Goal: Find specific page/section: Find specific page/section

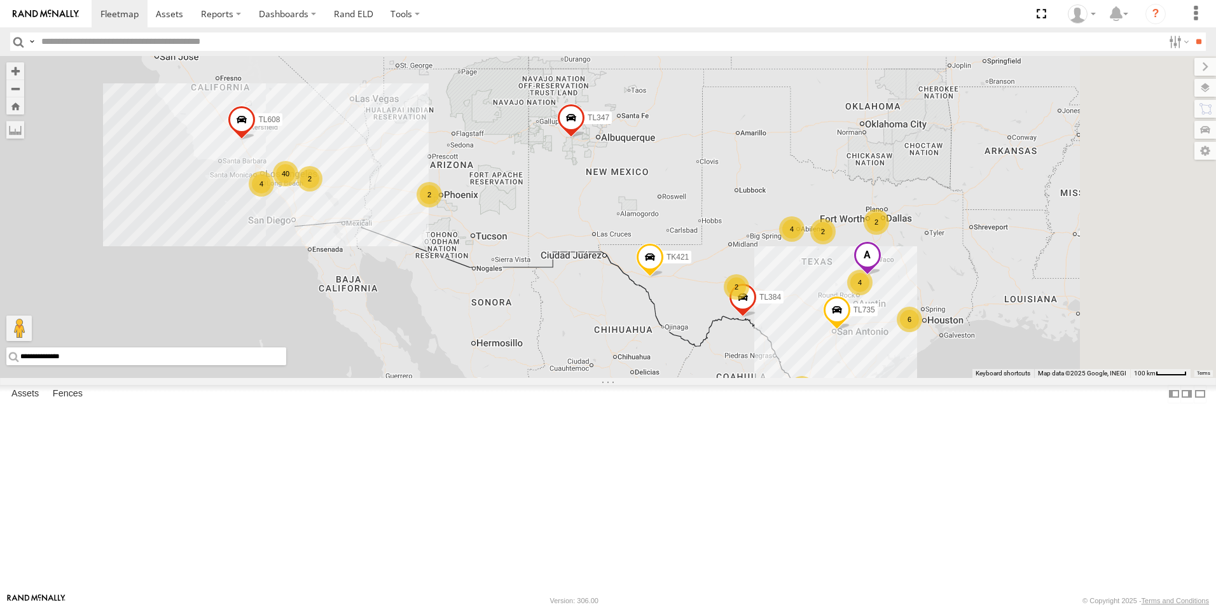
drag, startPoint x: 1049, startPoint y: 435, endPoint x: 954, endPoint y: 433, distance: 95.5
click at [954, 378] on div "7 40 6 2 2 TL384 4 2 4 TL845 2 4 2 TL735 TL347 TL608 TK421" at bounding box center [608, 217] width 1216 height 322
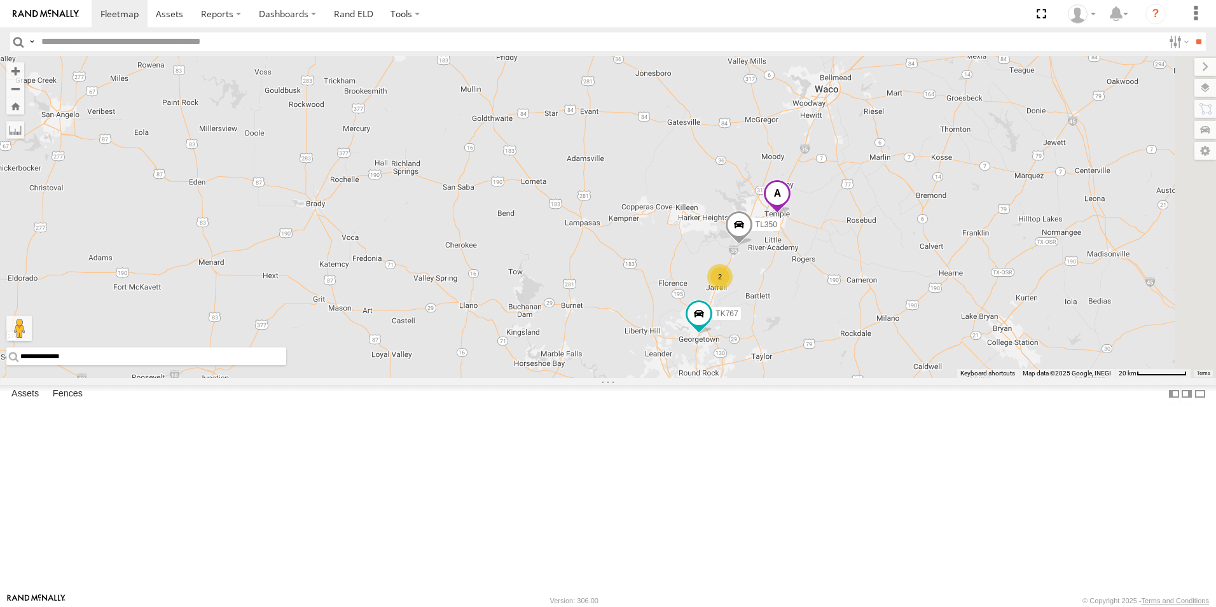
drag, startPoint x: 973, startPoint y: 251, endPoint x: 742, endPoint y: 468, distance: 316.9
click at [742, 378] on div "TL384 TL845 TL735 TL347 TL608 TK421 2 TL350 TK767" at bounding box center [608, 217] width 1216 height 322
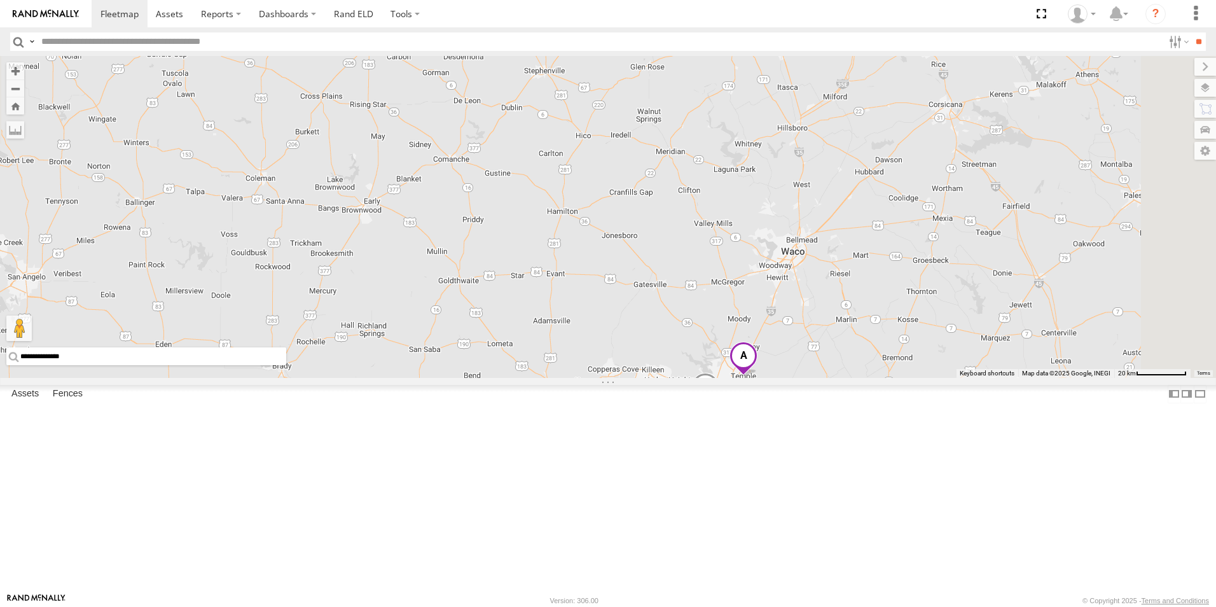
drag, startPoint x: 752, startPoint y: 147, endPoint x: 729, endPoint y: 302, distance: 156.3
click at [729, 302] on div "TL384 TL845 TL735 TL347 TL608 TK421 2 TL350 TK767" at bounding box center [608, 217] width 1216 height 322
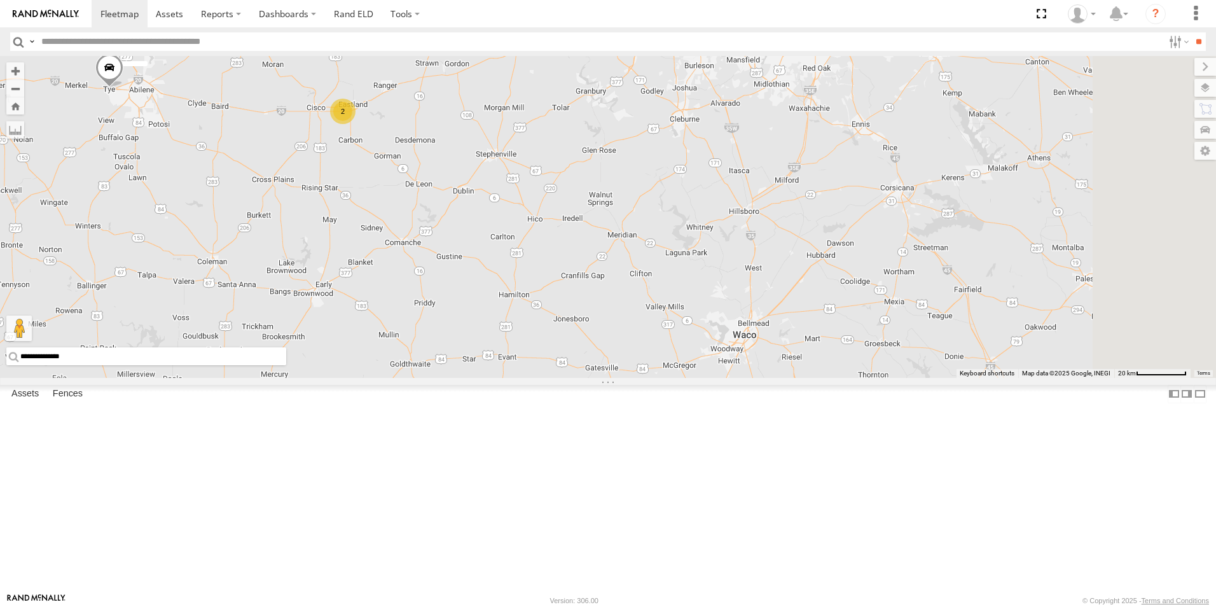
drag, startPoint x: 856, startPoint y: 210, endPoint x: 810, endPoint y: 288, distance: 91.0
click at [810, 288] on div "TL384 TL845 TL735 TL347 TL608 TK421 2 TL350 TK767 2 2" at bounding box center [608, 217] width 1216 height 322
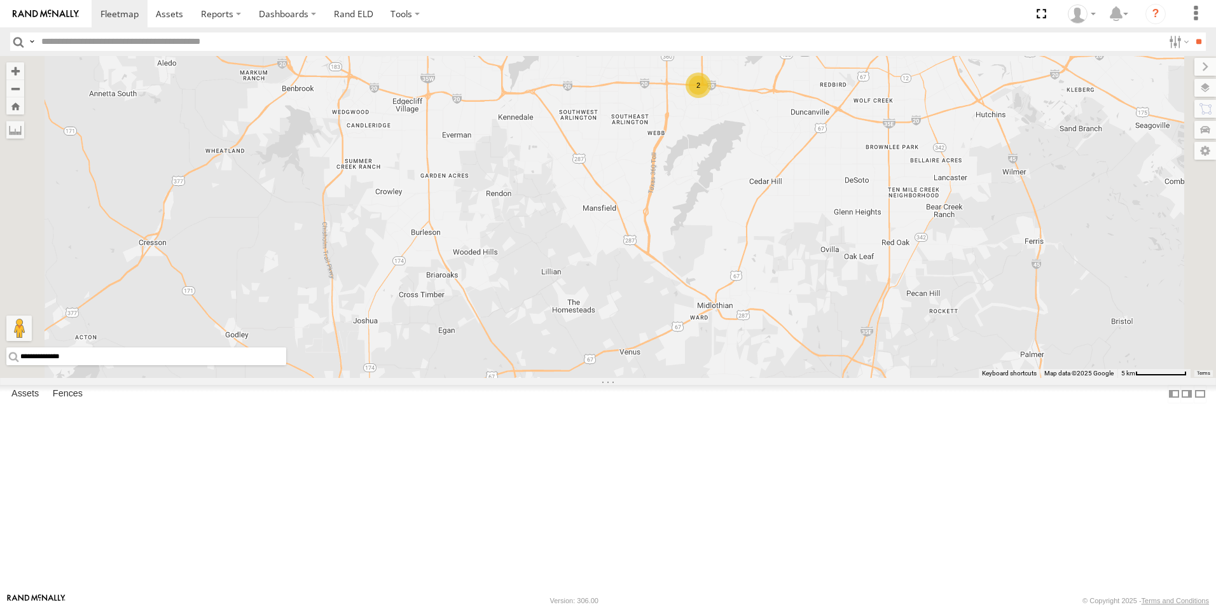
drag, startPoint x: 848, startPoint y: 153, endPoint x: 849, endPoint y: 216, distance: 63.0
click at [849, 216] on div "TL384 TL845 TL735 TL347 TL608 TK421 TL350 TK767 TL3003 2" at bounding box center [608, 217] width 1216 height 322
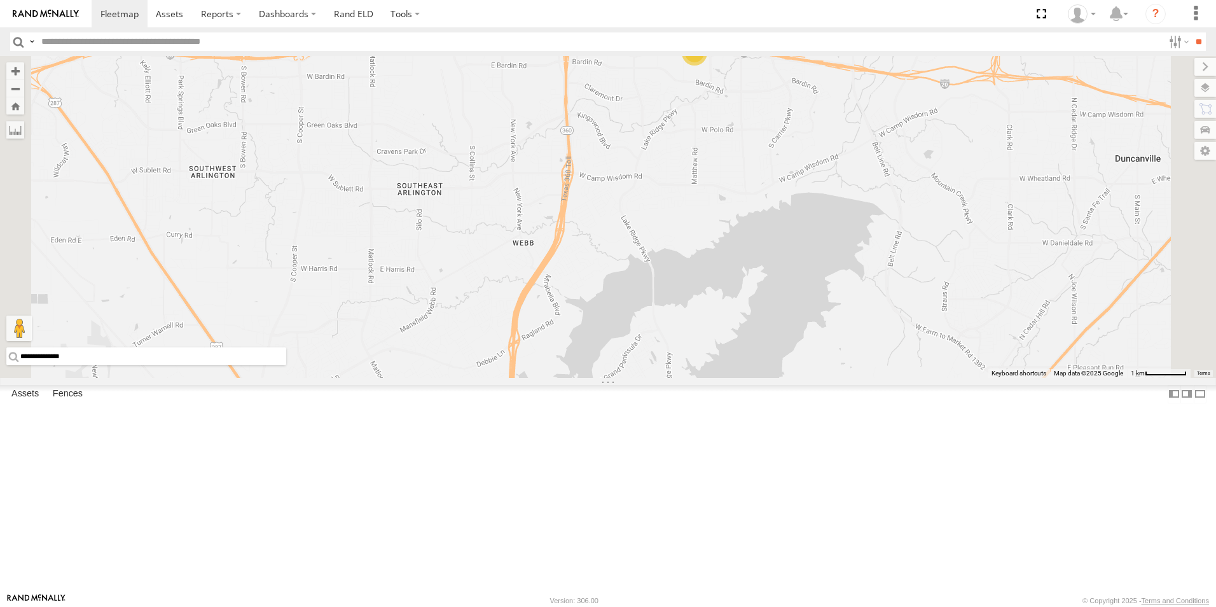
click at [707, 66] on div "2" at bounding box center [694, 52] width 25 height 25
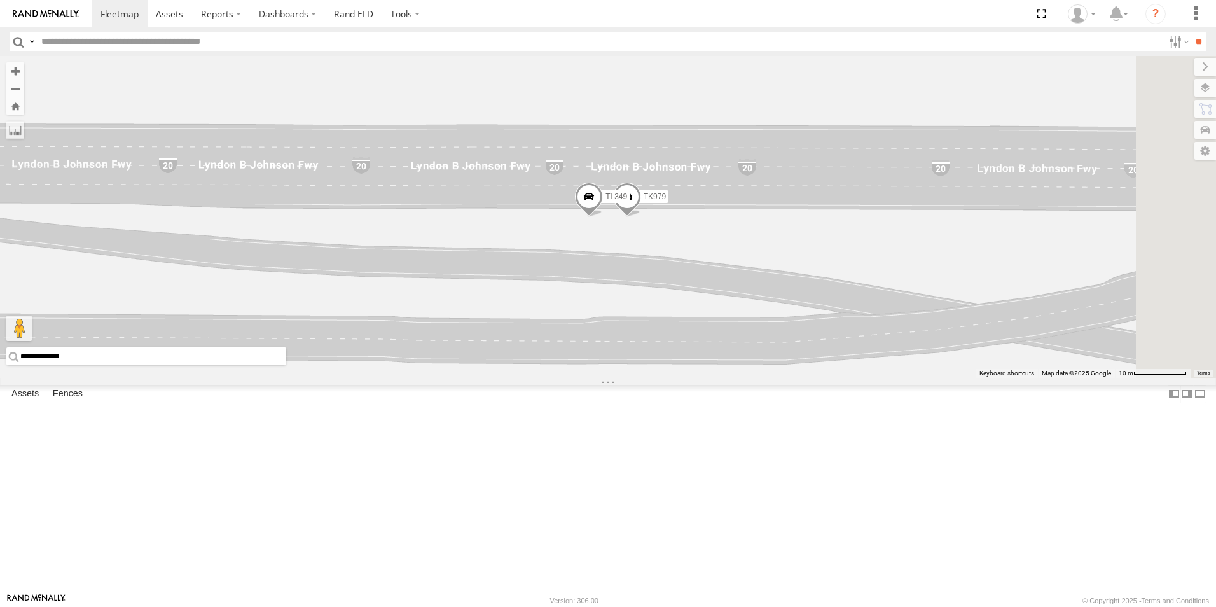
click at [666, 201] on span "TK979" at bounding box center [655, 196] width 22 height 9
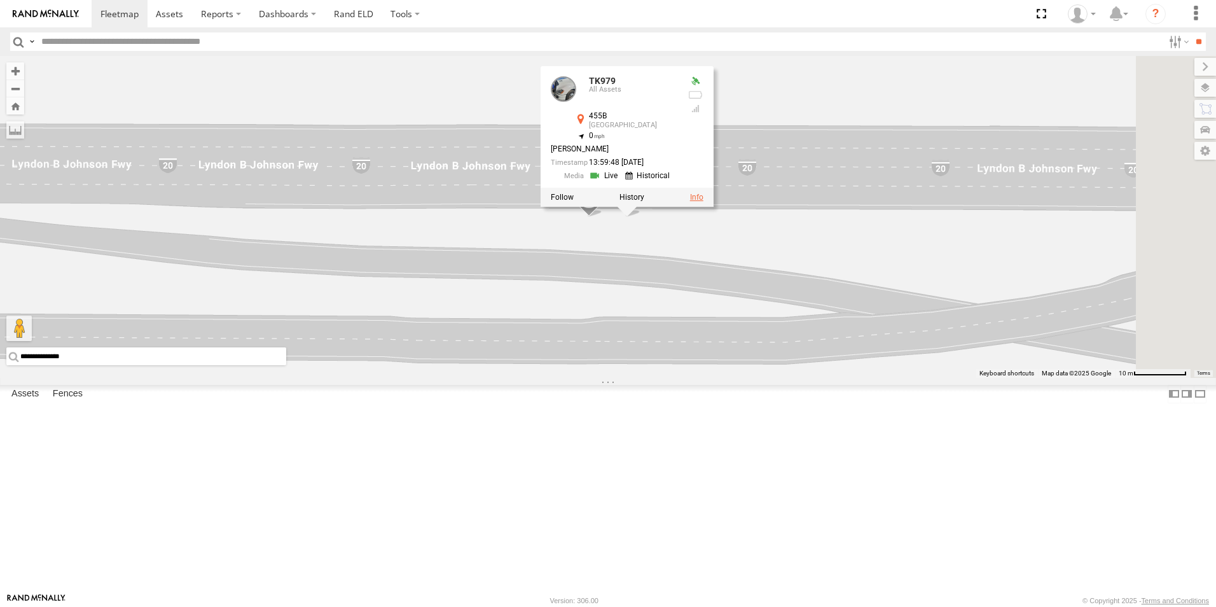
click at [704, 202] on link at bounding box center [696, 197] width 13 height 9
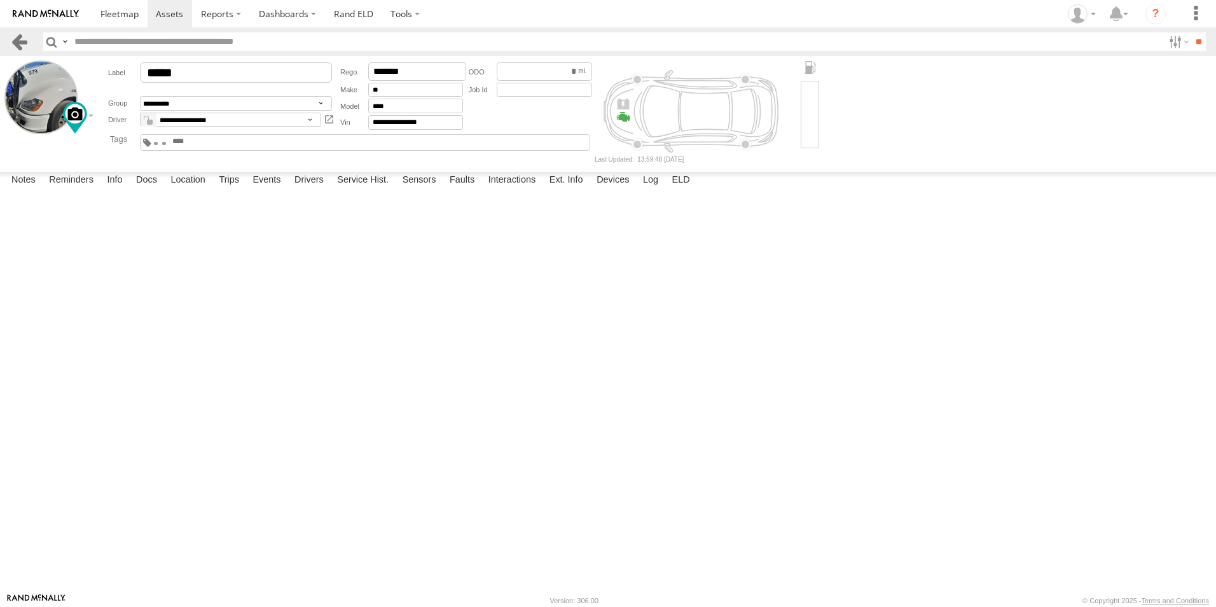
click at [16, 41] on link at bounding box center [19, 41] width 18 height 18
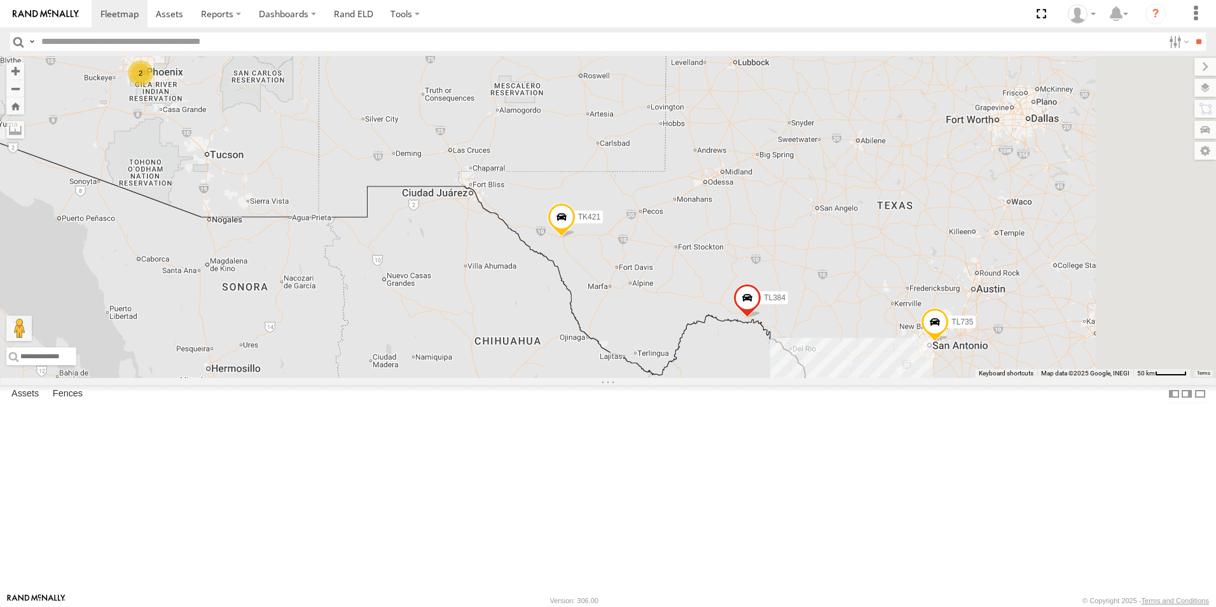
drag, startPoint x: 804, startPoint y: 361, endPoint x: 466, endPoint y: 354, distance: 338.5
click at [466, 354] on div "TL384 TL845 TL735 TL347 TL608 TK421 33 2 TK519 2 TL131" at bounding box center [608, 217] width 1216 height 322
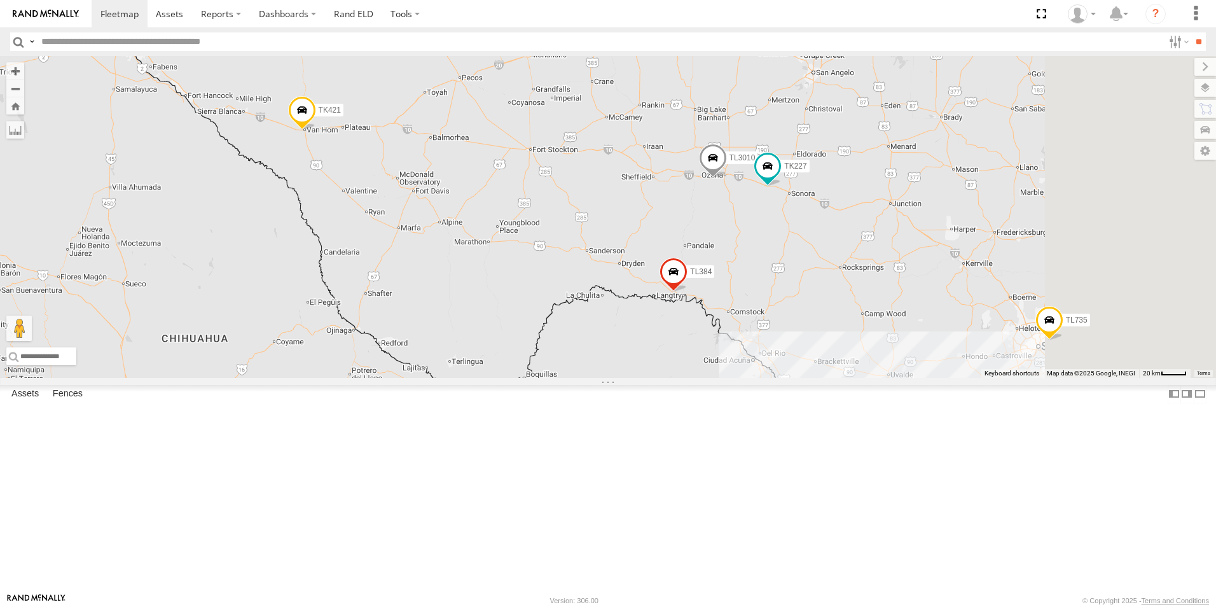
drag, startPoint x: 870, startPoint y: 358, endPoint x: 728, endPoint y: 267, distance: 169.4
click at [729, 268] on div "TL384 TL845 TL735 TL347 TL608 TK421 TK519 TL131 TL3010 TL102 TK938 TK227 3" at bounding box center [608, 217] width 1216 height 322
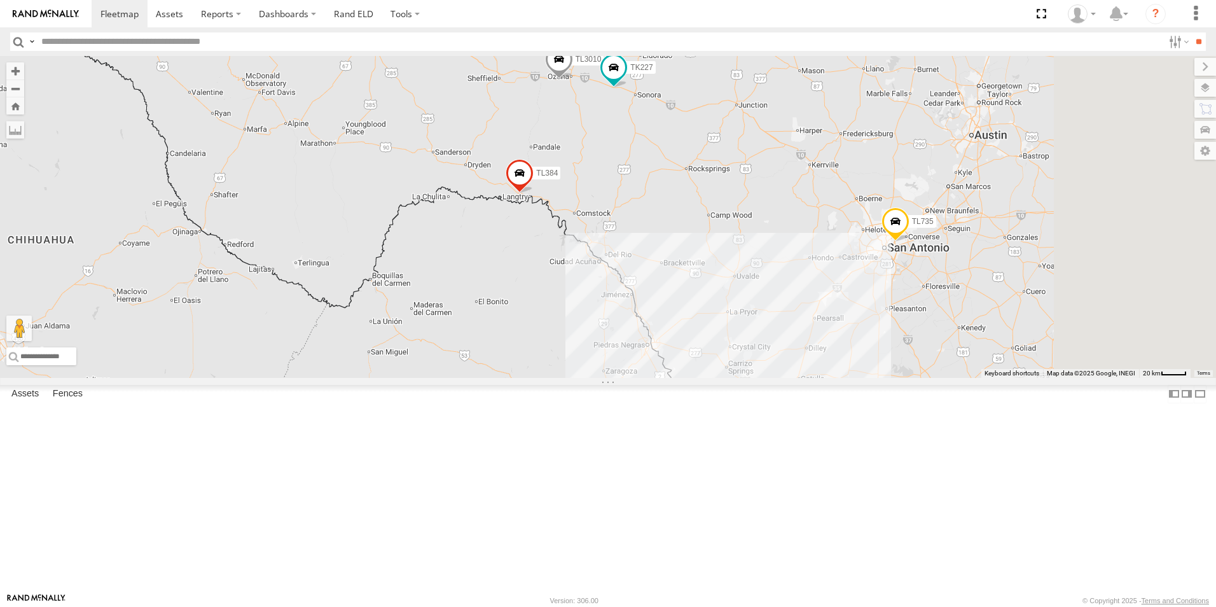
drag, startPoint x: 910, startPoint y: 375, endPoint x: 762, endPoint y: 303, distance: 165.0
click at [762, 303] on div "TL384 TL845 TL735 TL347 TL608 TK421 TK519 TL131 TL3010 TL102 TK938 TK227 3" at bounding box center [608, 217] width 1216 height 322
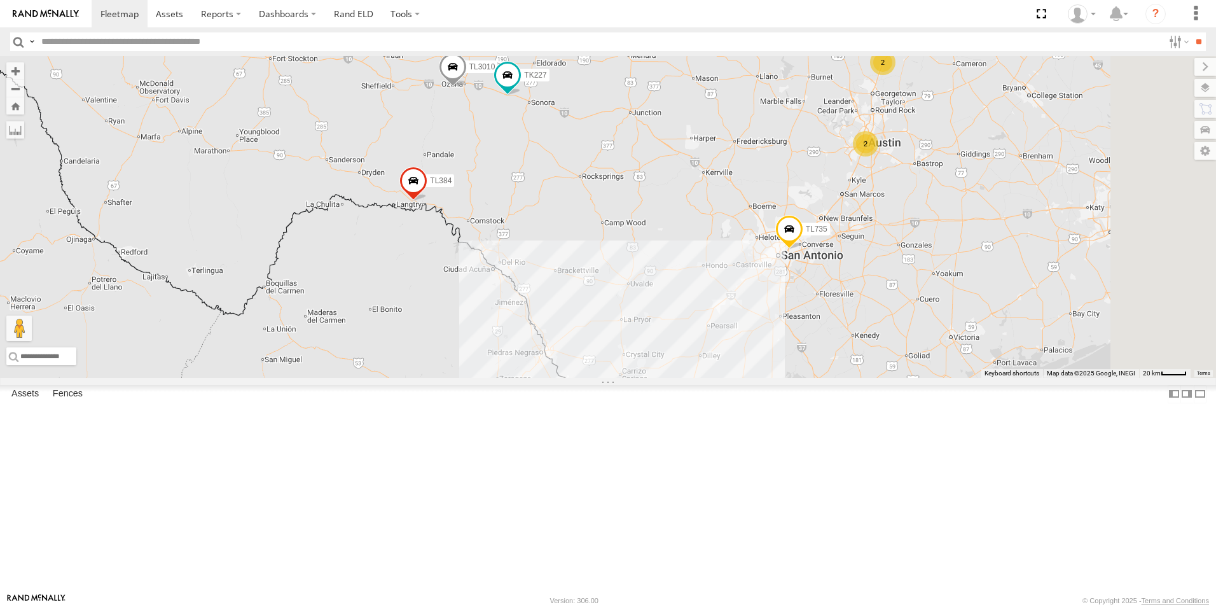
drag, startPoint x: 894, startPoint y: 314, endPoint x: 830, endPoint y: 342, distance: 70.1
click at [830, 342] on div "TL384 TL845 TL735 TL347 TL608 TK421 TK519 TL131 TL3010 TL102 TK938 TK227 3 6 2 2" at bounding box center [608, 217] width 1216 height 322
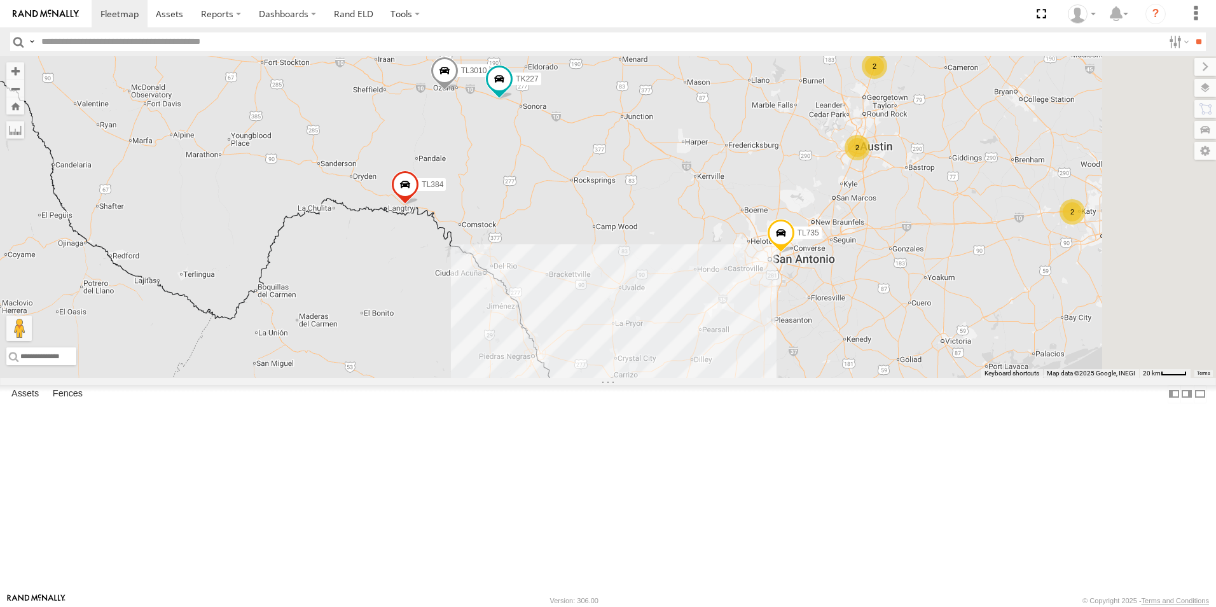
drag, startPoint x: 1063, startPoint y: 310, endPoint x: 990, endPoint y: 347, distance: 82.2
click at [990, 347] on div "TL384 TL845 TL735 TL347 TL608 TK421 TK519 TL131 TL3010 TL102 TK938 TK227 3 6 2 …" at bounding box center [608, 217] width 1216 height 322
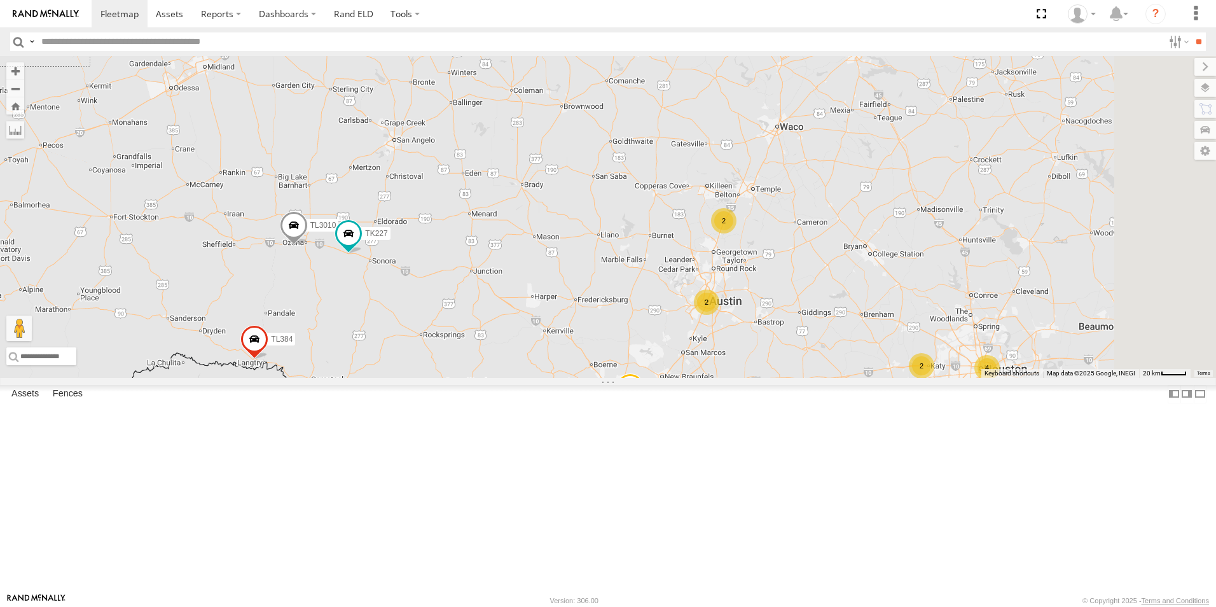
drag, startPoint x: 1005, startPoint y: 267, endPoint x: 942, endPoint y: 385, distance: 133.8
click at [942, 378] on div "TL384 TL845 TL735 TL347 TL608 TK421 TK519 TL131 TL3010 TL102 TK938 TK227 3 6 2 …" at bounding box center [608, 217] width 1216 height 322
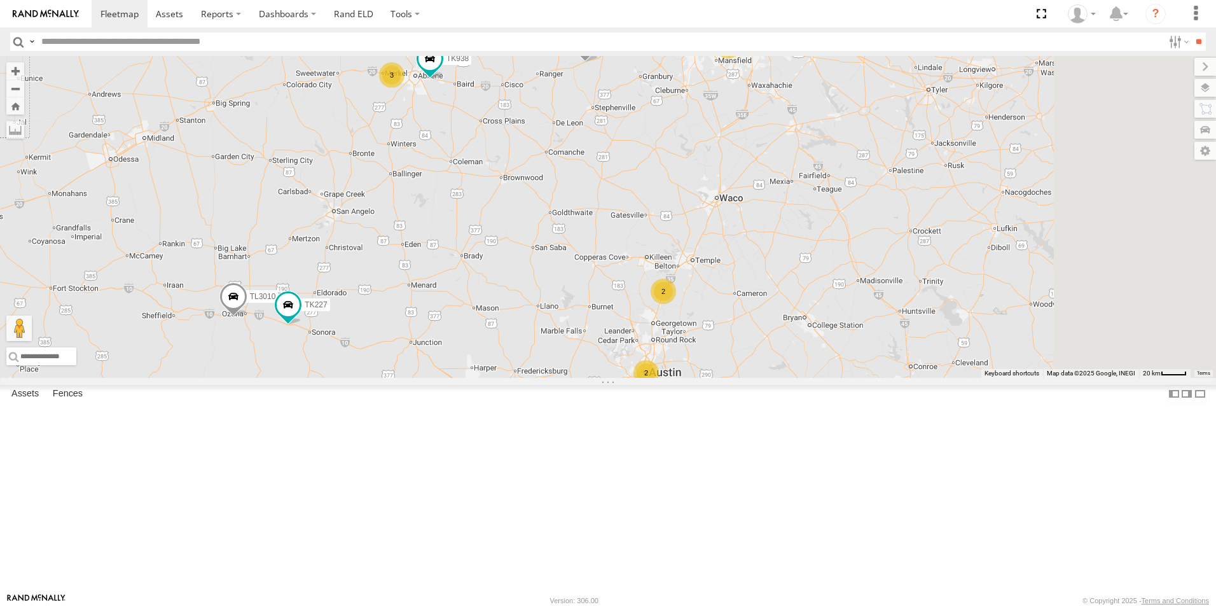
drag, startPoint x: 953, startPoint y: 327, endPoint x: 903, endPoint y: 378, distance: 71.1
click at [903, 378] on div "TL384 TL845 TL735 TL347 TL608 TK421 TK519 TL131 TL3010 TL102 TK938 TK227 3 6 2 …" at bounding box center [608, 217] width 1216 height 322
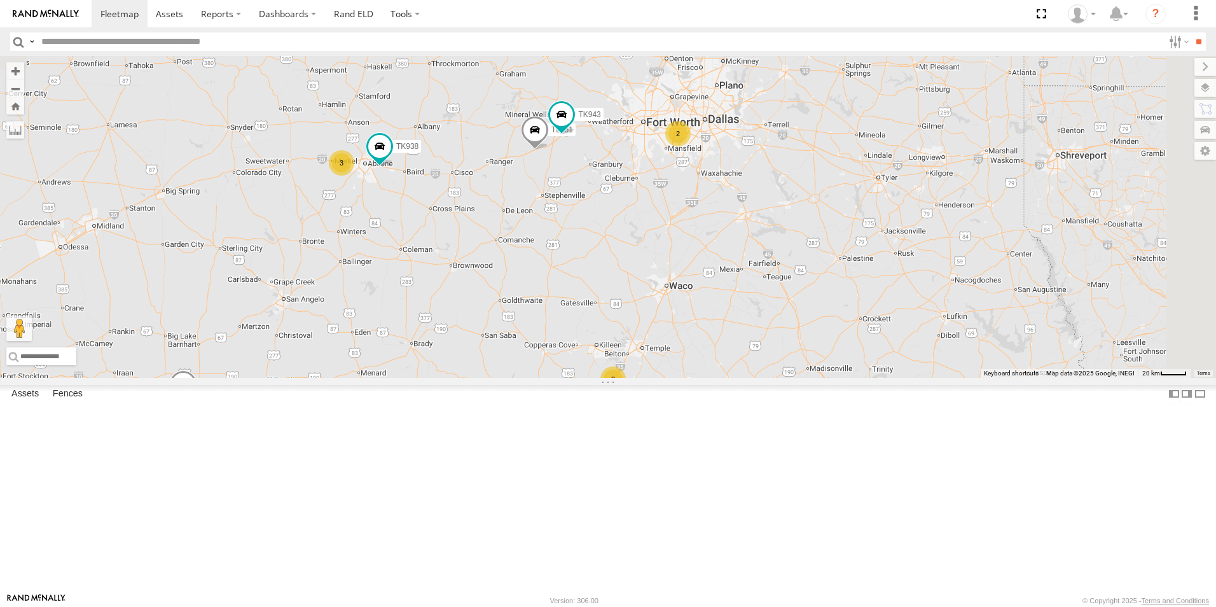
drag, startPoint x: 836, startPoint y: 259, endPoint x: 800, endPoint y: 368, distance: 114.7
click at [800, 368] on div "TL384 TL845 TL735 TL347 TL608 TK421 TK519 TL131 TL3010 TL102 TK938 TK227 3 6 2 …" at bounding box center [608, 217] width 1216 height 322
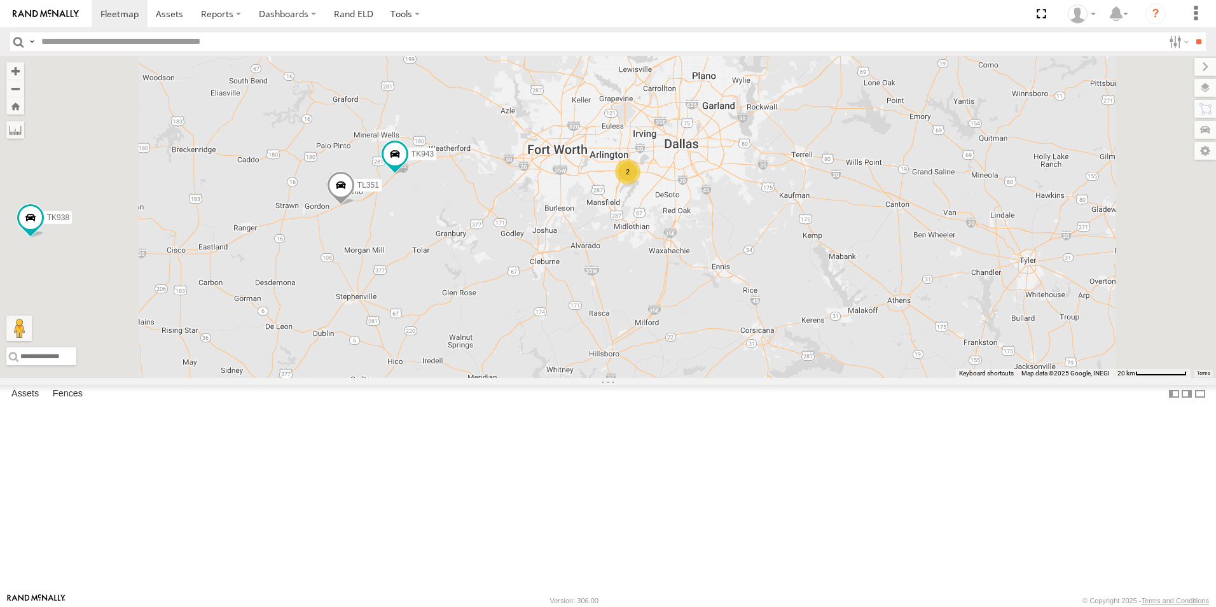
drag, startPoint x: 813, startPoint y: 329, endPoint x: 797, endPoint y: 380, distance: 54.1
click at [797, 378] on div "TL384 TL845 TL735 TL347 TL608 TK421 TK519 TL131 TL3010 TL102 TK938 TK227 TL351 …" at bounding box center [608, 217] width 1216 height 322
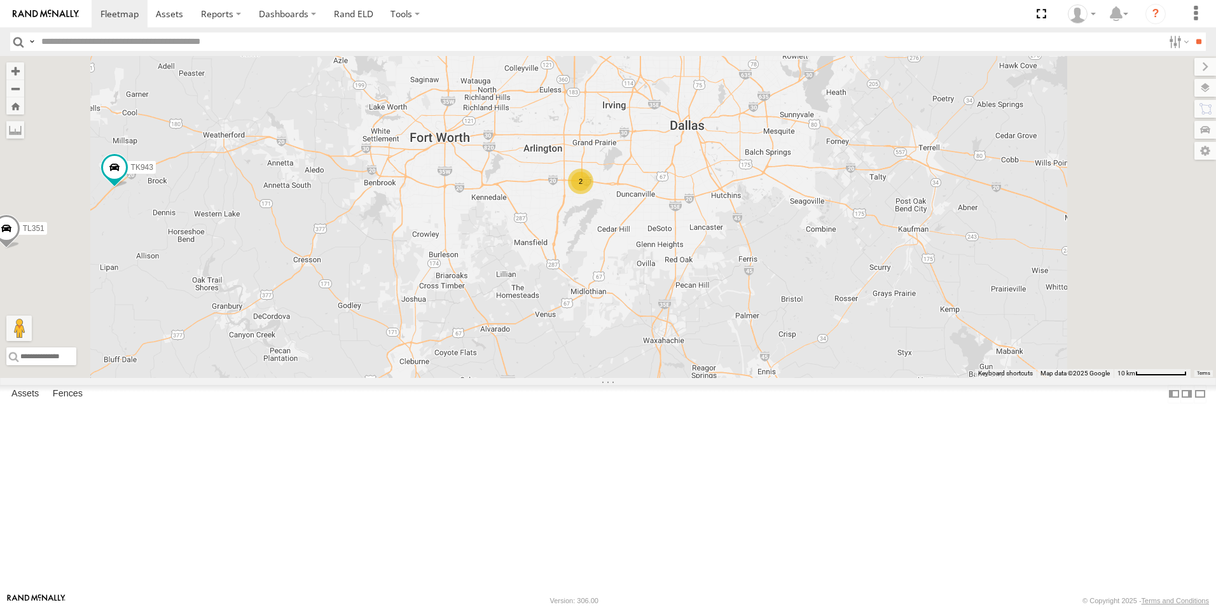
drag, startPoint x: 800, startPoint y: 302, endPoint x: 787, endPoint y: 354, distance: 53.9
click at [787, 354] on div "TL384 TL845 TL735 TL347 TL608 TK421 TK519 TL131 TL3010 TL102 TK938 TK227 TL351 …" at bounding box center [608, 217] width 1216 height 322
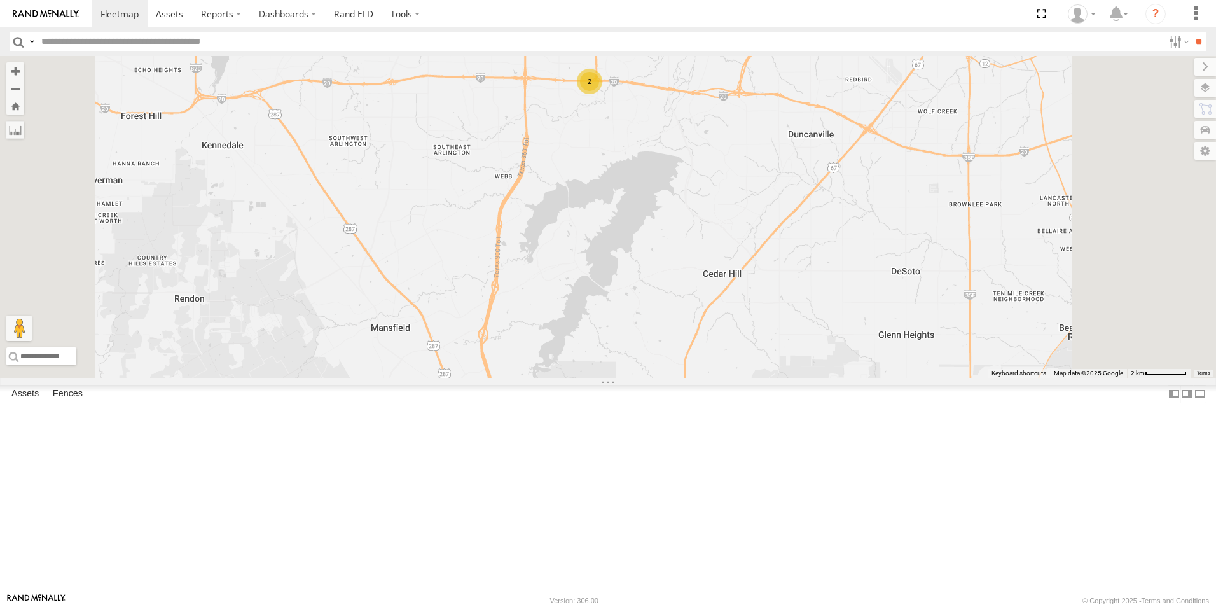
drag, startPoint x: 763, startPoint y: 223, endPoint x: 758, endPoint y: 254, distance: 31.0
click at [758, 254] on div "TL384 TL845 TL735 TL347 TL608 TK421 TK519 TL131 TL3010 TL102 TK938 TK227 TL351 …" at bounding box center [608, 217] width 1216 height 322
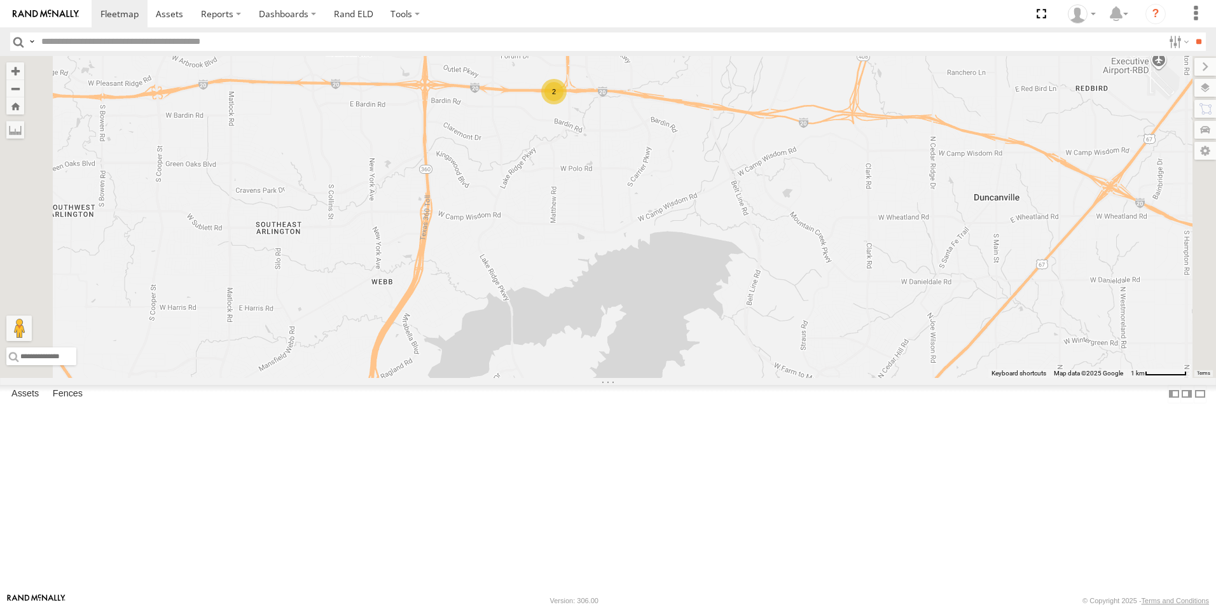
drag, startPoint x: 779, startPoint y: 235, endPoint x: 762, endPoint y: 288, distance: 55.5
click at [762, 288] on div "TL384 TL845 TL735 TL347 TL608 TK421 TK519 TL131 TL3010 TL102 TK938 TK227 TL351 …" at bounding box center [608, 217] width 1216 height 322
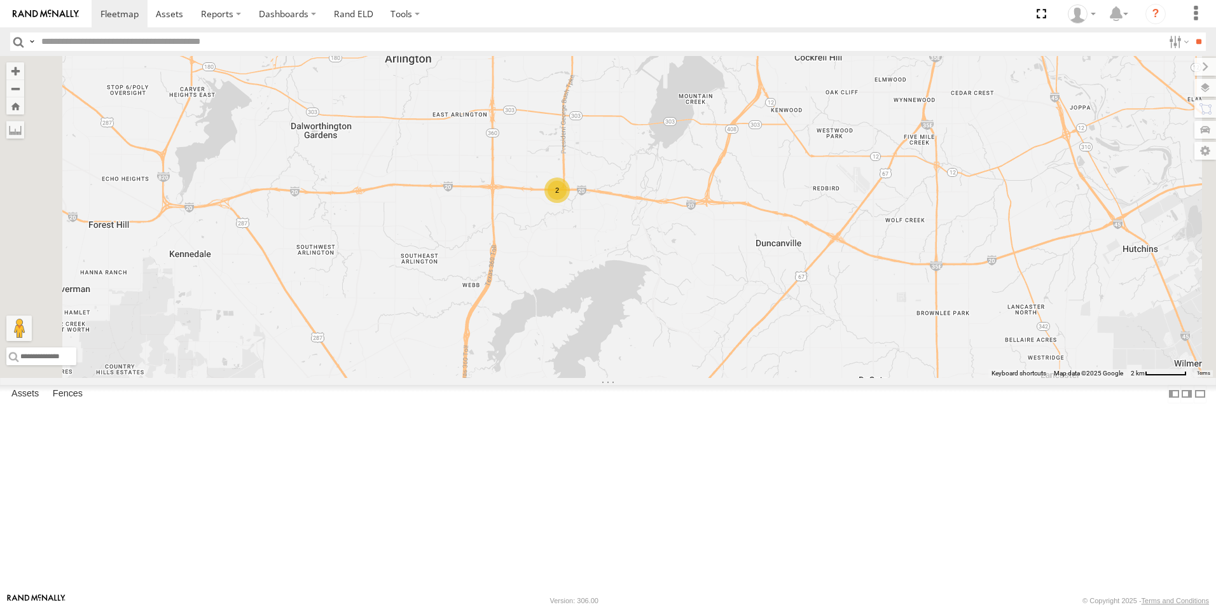
drag, startPoint x: 783, startPoint y: 207, endPoint x: 765, endPoint y: 255, distance: 50.7
click at [765, 255] on div "TL384 TL845 TL735 TL347 TL608 TK421 TK519 TL131 TL3010 TL102 TK938 TK227 TL351 …" at bounding box center [608, 217] width 1216 height 322
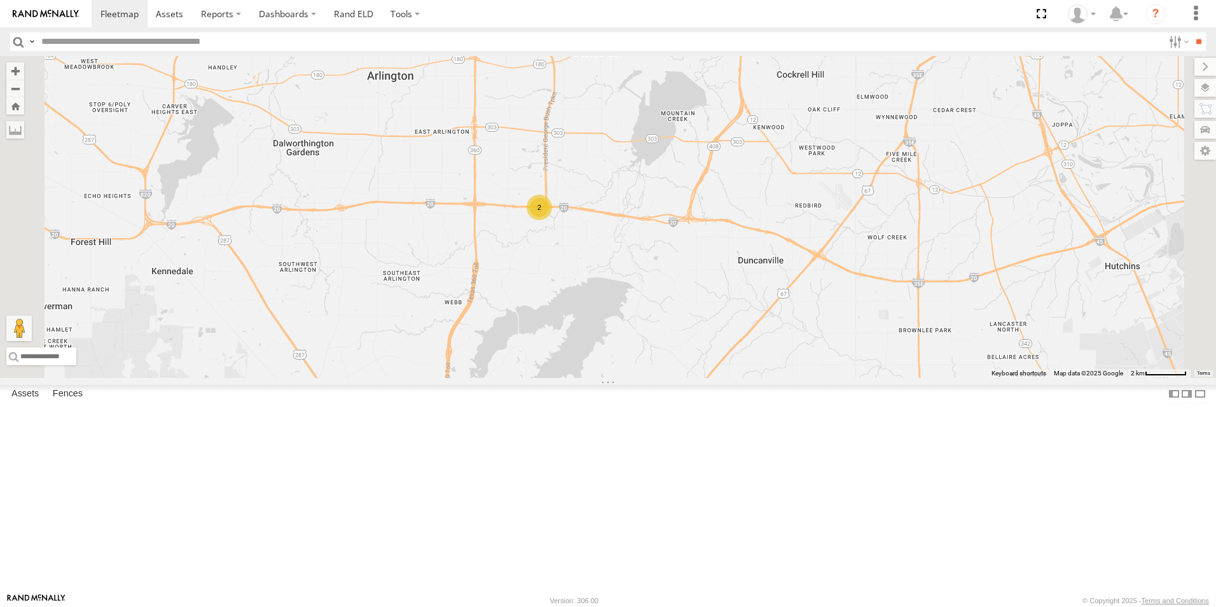
drag, startPoint x: 819, startPoint y: 237, endPoint x: 775, endPoint y: 279, distance: 61.2
click at [775, 279] on div "TL384 TL845 TL735 TL347 TL608 TK421 TK519 TL131 TL3010 TL102 TK938 TK227 TL351 …" at bounding box center [608, 217] width 1216 height 322
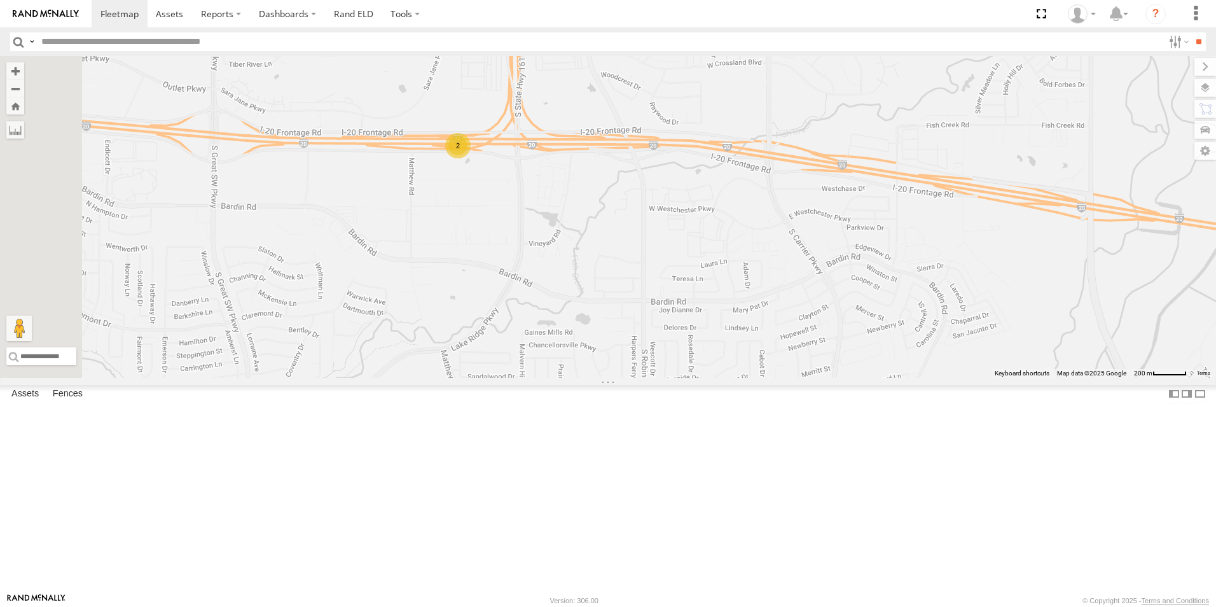
drag, startPoint x: 757, startPoint y: 275, endPoint x: 863, endPoint y: 363, distance: 136.9
click at [863, 363] on div "TL384 TL845 TL735 TL347 TL608 TK421 TK519 TL131 TL3010 TL102 TK938 TK227 TL351 …" at bounding box center [608, 217] width 1216 height 322
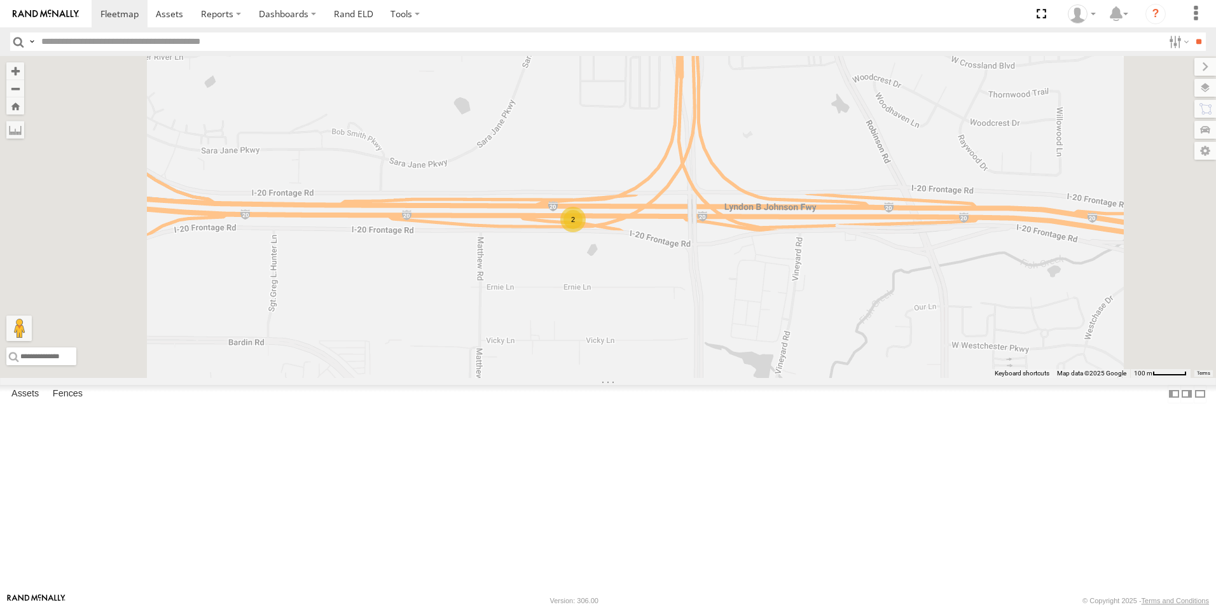
drag, startPoint x: 742, startPoint y: 345, endPoint x: 800, endPoint y: 391, distance: 73.8
click at [800, 378] on div "TL384 TL845 TL735 TL347 TL608 TK421 TK519 TL131 TL3010 TL102 TK938 TK227 TL351 …" at bounding box center [608, 217] width 1216 height 322
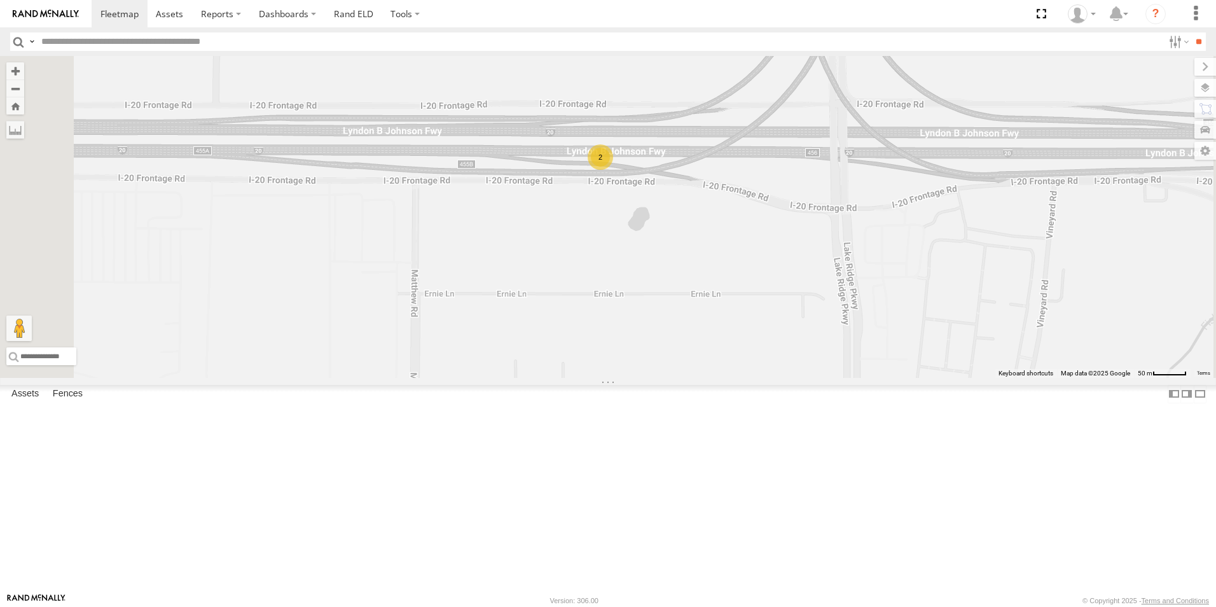
drag, startPoint x: 760, startPoint y: 288, endPoint x: 783, endPoint y: 186, distance: 104.2
click at [783, 186] on div "TL384 TL845 TL735 TL347 TL608 TK421 TK519 TL131 TL3010 TL102 TK938 TK227 TL351 …" at bounding box center [608, 217] width 1216 height 322
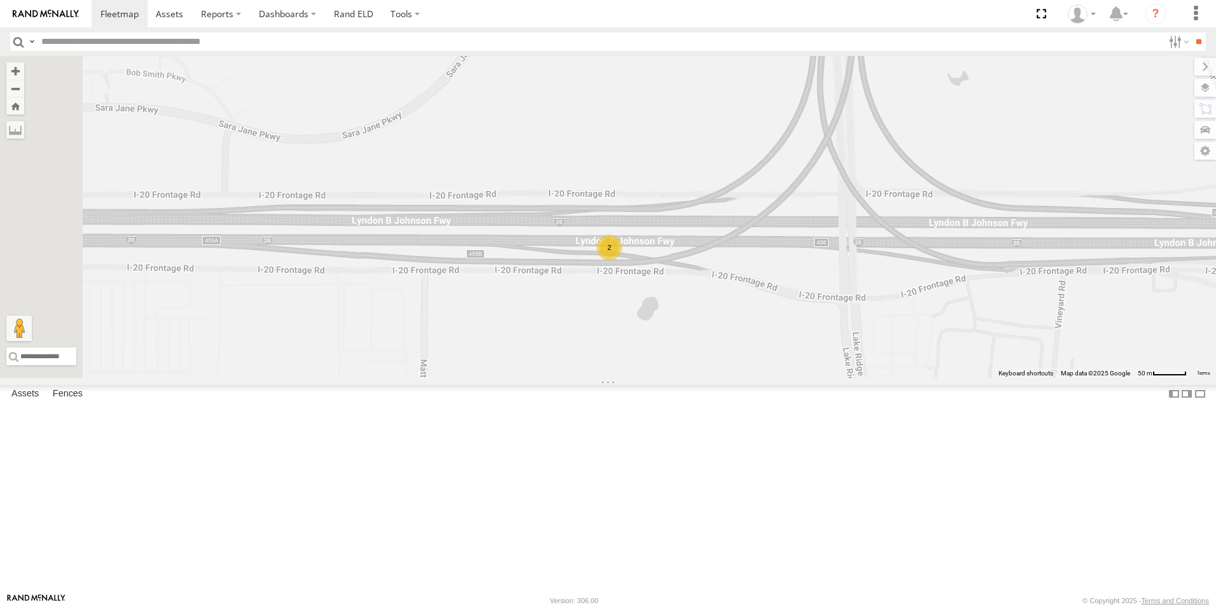
drag, startPoint x: 783, startPoint y: 152, endPoint x: 796, endPoint y: 249, distance: 98.2
click at [796, 249] on div "TL384 TL845 TL735 TL347 TL608 TK421 TK519 TL131 TL3010 TL102 TK938 TK227 TL351 …" at bounding box center [608, 217] width 1216 height 322
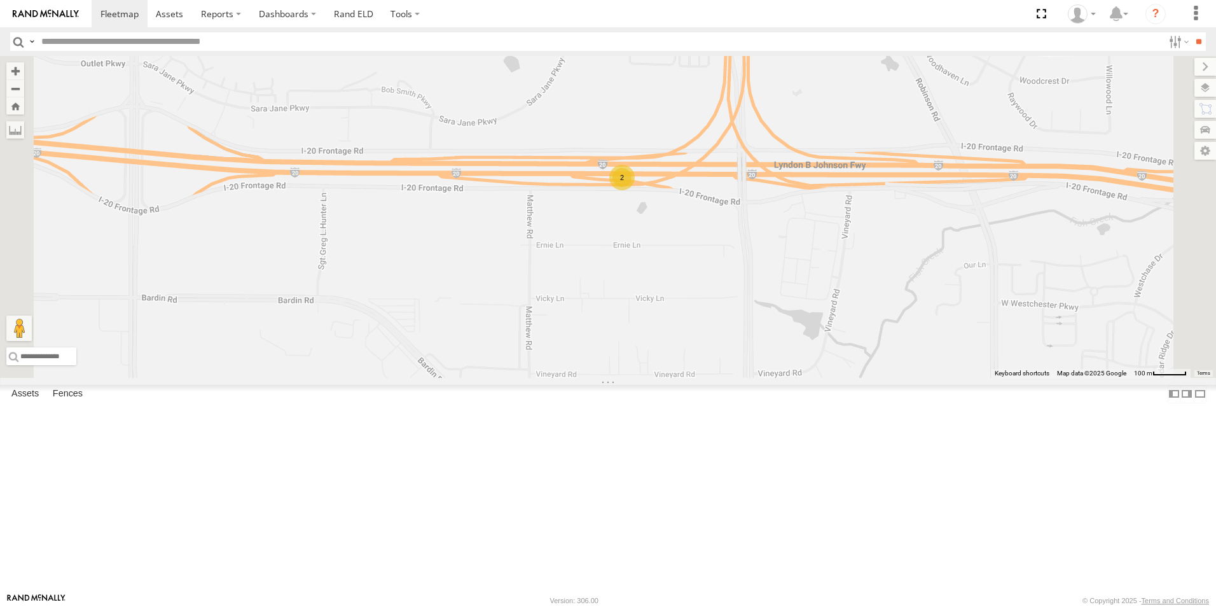
drag, startPoint x: 795, startPoint y: 345, endPoint x: 791, endPoint y: 398, distance: 53.6
click at [791, 378] on div "TL384 TL845 TL735 TL347 TL608 TK421 TK519 TL131 TL3010 TL102 TK938 TK227 TL351 …" at bounding box center [608, 217] width 1216 height 322
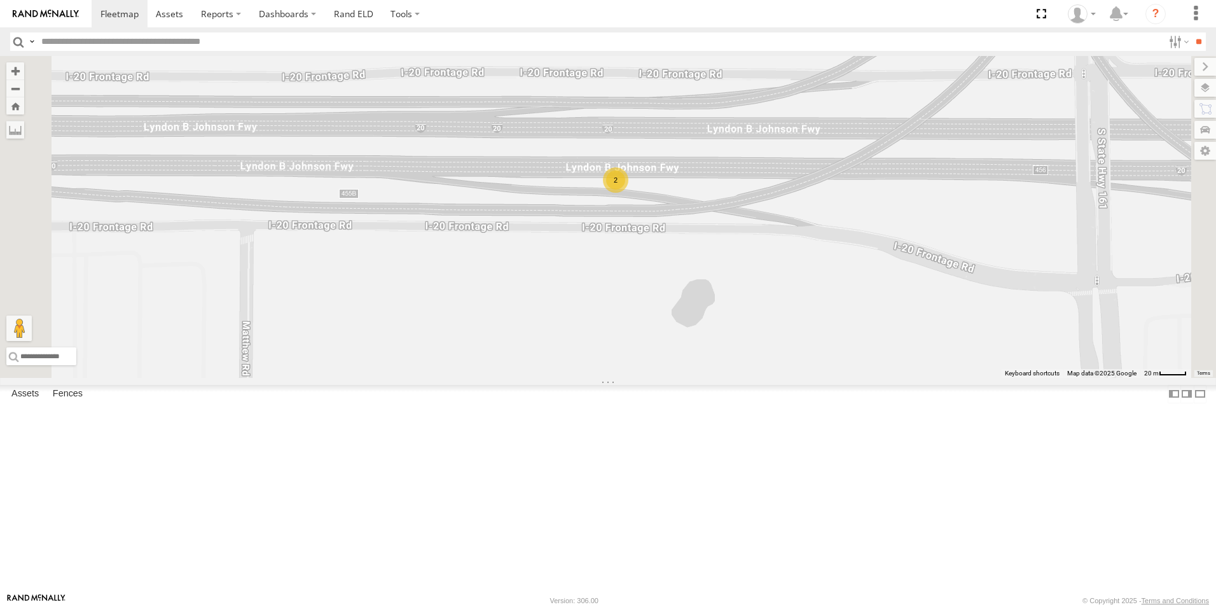
drag, startPoint x: 832, startPoint y: 325, endPoint x: 814, endPoint y: 375, distance: 53.3
click at [814, 375] on div "TL384 TL845 TL735 TL347 TL608 TK421 TK519 TL131 TL3010 TL102 TK938 TK227 TL351 …" at bounding box center [608, 217] width 1216 height 322
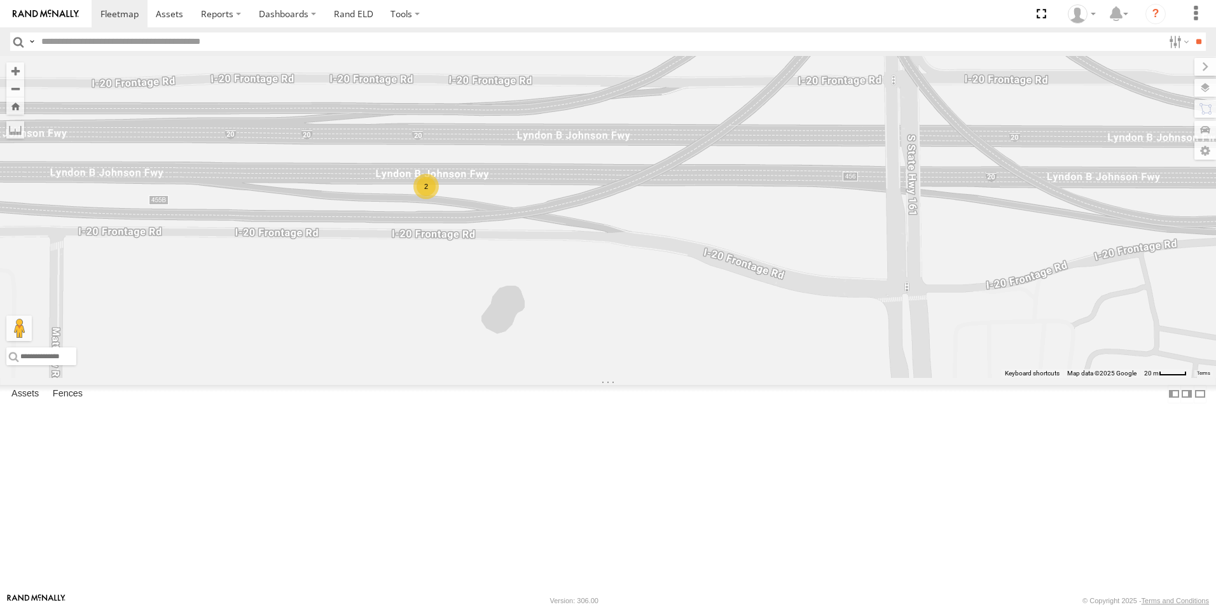
drag, startPoint x: 985, startPoint y: 414, endPoint x: 804, endPoint y: 401, distance: 181.7
click at [804, 378] on div "TL384 TL845 TL735 TL347 TL608 TK421 TK519 TL131 TL3010 TL102 TK938 TK227 TL351 …" at bounding box center [608, 217] width 1216 height 322
drag, startPoint x: 687, startPoint y: 391, endPoint x: 671, endPoint y: 388, distance: 16.1
click at [671, 378] on div "TL384 TL845 TL735 TL347 TL608 TK421 TK519 TL131 TL3010 TL102 TK938 TK227 TL351 …" at bounding box center [608, 217] width 1216 height 322
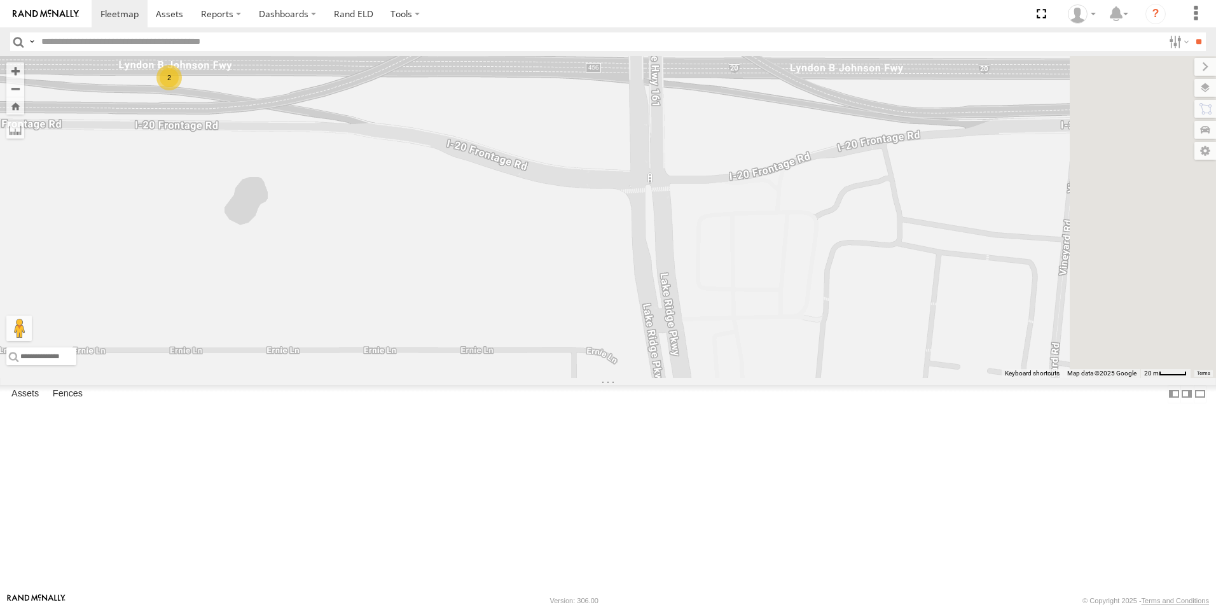
drag, startPoint x: 829, startPoint y: 403, endPoint x: 576, endPoint y: 289, distance: 277.3
click at [576, 289] on div "TL384 TL845 TL735 TL347 TL608 TK421 TK519 TL131 TL3010 TL102 TK938 TK227 TL351 …" at bounding box center [608, 217] width 1216 height 322
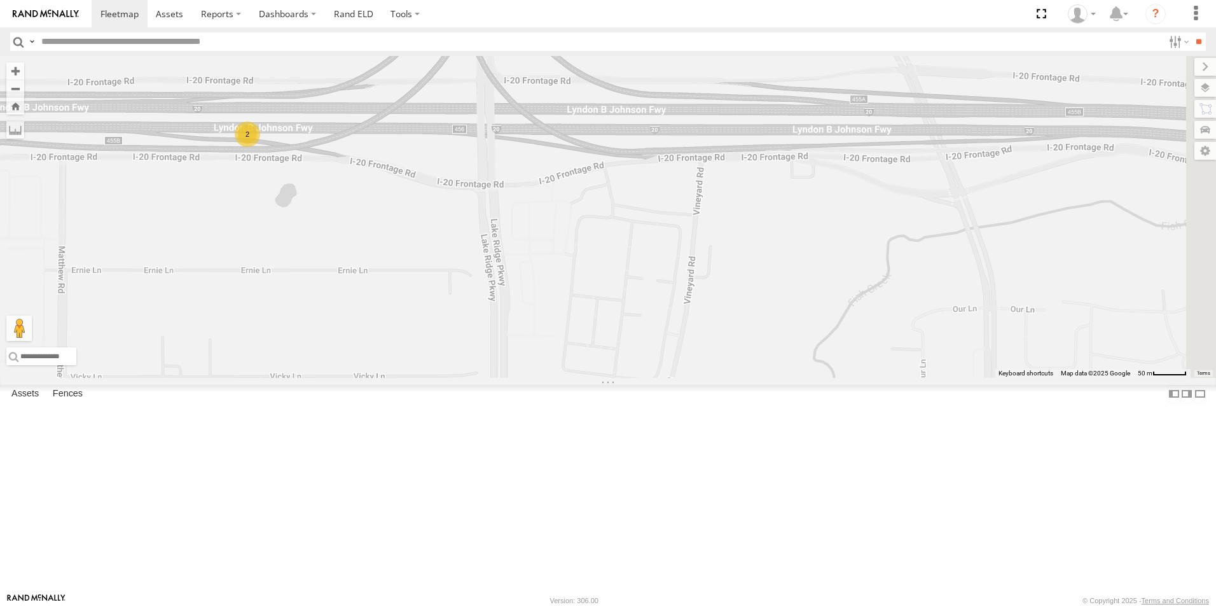
drag, startPoint x: 1082, startPoint y: 351, endPoint x: 867, endPoint y: 330, distance: 216.1
click at [867, 330] on div "TL384 TL845 TL735 TL347 TL608 TK421 TK519 TL131 TL3010 TL102 TK938 TK227 TL351 …" at bounding box center [608, 217] width 1216 height 322
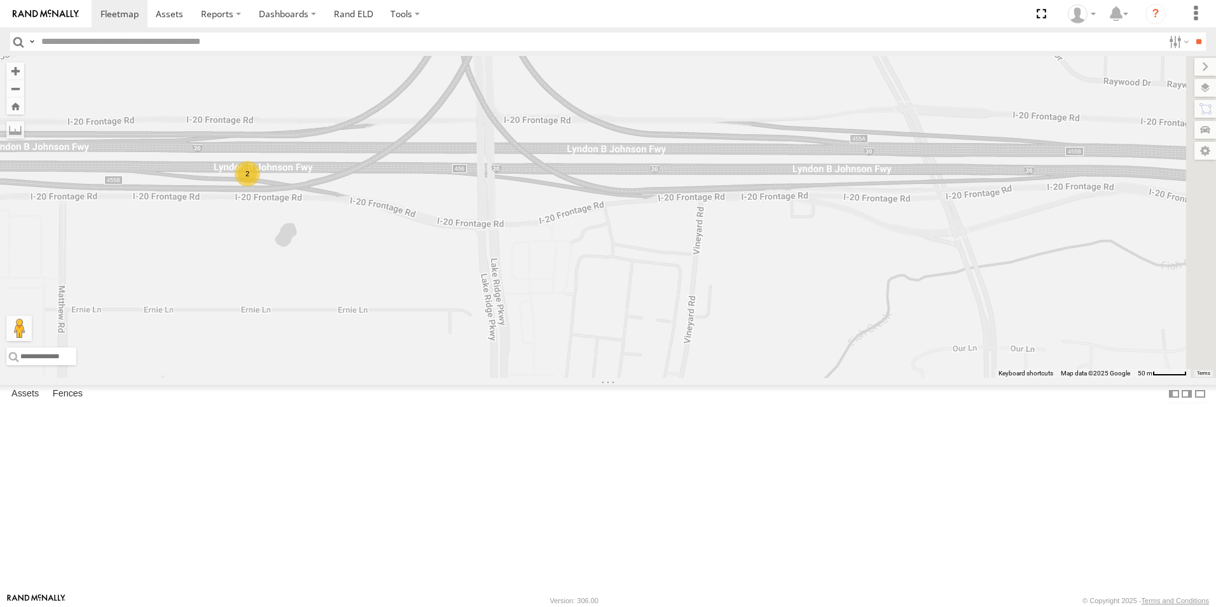
drag, startPoint x: 921, startPoint y: 347, endPoint x: 921, endPoint y: 408, distance: 60.4
click at [921, 378] on div "TL384 TL845 TL735 TL347 TL608 TK421 TK519 TL131 TL3010 TL102 TK938 TK227 TL351 …" at bounding box center [608, 217] width 1216 height 322
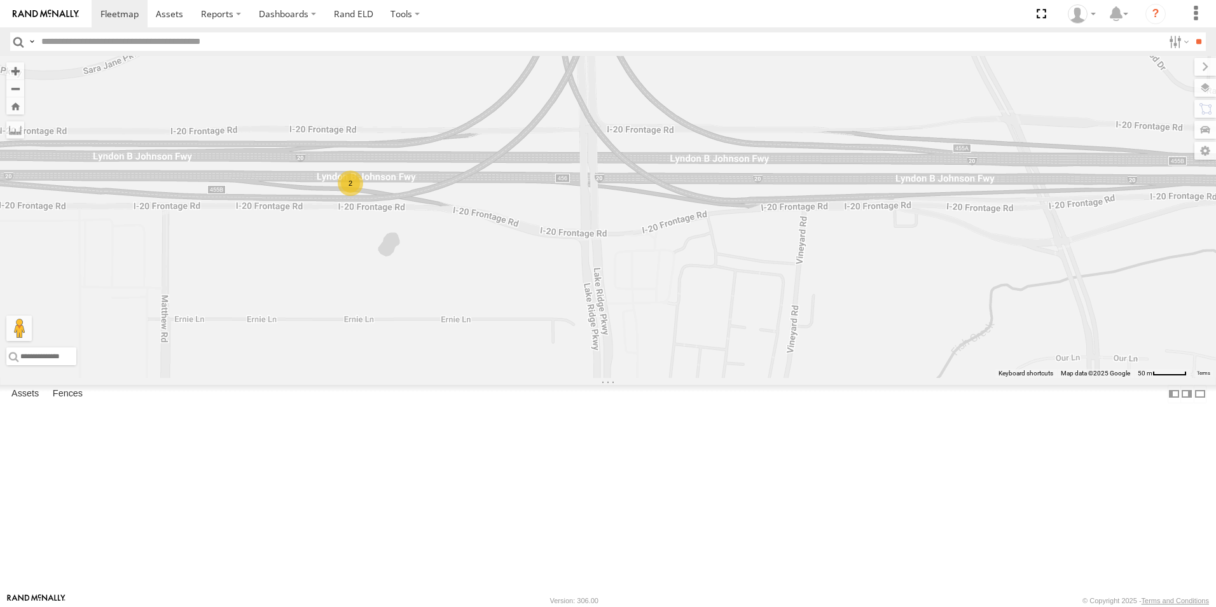
drag, startPoint x: 531, startPoint y: 403, endPoint x: 634, endPoint y: 398, distance: 103.2
click at [634, 378] on div "TL384 TL845 TL735 TL347 TL608 TK421 TK519 TL131 TL3010 TL102 TK938 TK227 TL351 …" at bounding box center [608, 217] width 1216 height 322
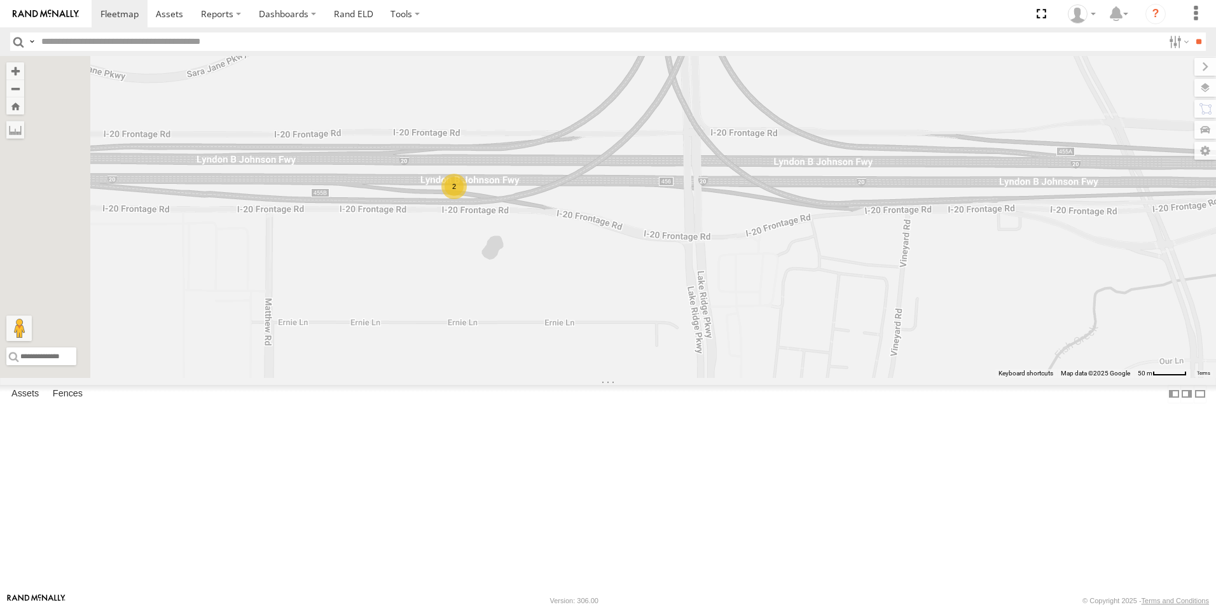
drag, startPoint x: 610, startPoint y: 380, endPoint x: 720, endPoint y: 384, distance: 109.5
click at [720, 378] on div "TL384 TL845 TL735 TL347 TL608 TK421 TK519 TL131 TL3010 TL102 TK938 TK227 TL351 …" at bounding box center [608, 217] width 1216 height 322
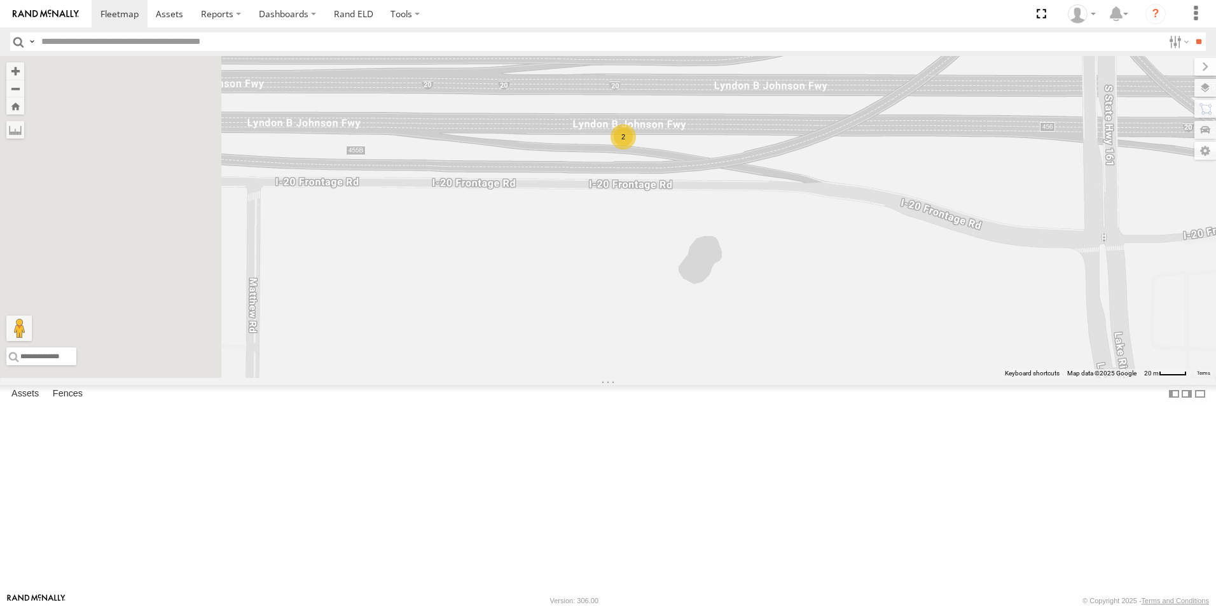
drag, startPoint x: 569, startPoint y: 355, endPoint x: 929, endPoint y: 401, distance: 362.4
click at [929, 378] on div "TL384 TL845 TL735 TL347 TL608 TK421 TK519 TL131 TL3010 TL102 TK938 TK227 TL351 …" at bounding box center [608, 217] width 1216 height 322
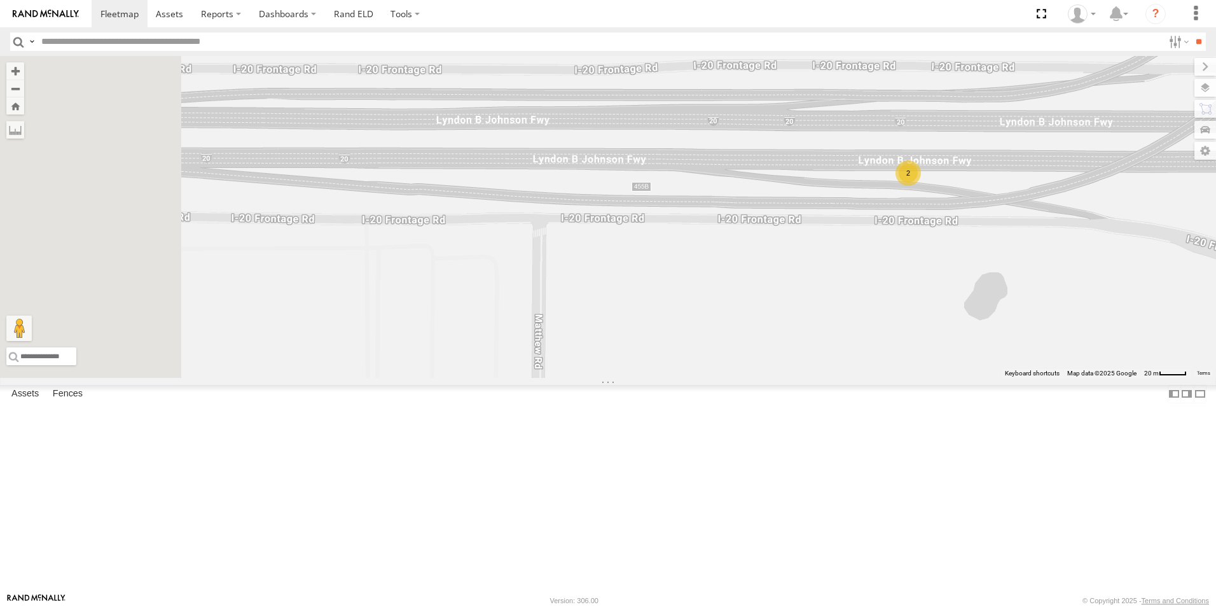
drag, startPoint x: 756, startPoint y: 277, endPoint x: 864, endPoint y: 294, distance: 108.8
click at [864, 294] on div "TL384 TL845 TL735 TL347 TL608 TK421 TK519 TL131 TL3010 TL102 TK938 TK227 TL351 …" at bounding box center [608, 217] width 1216 height 322
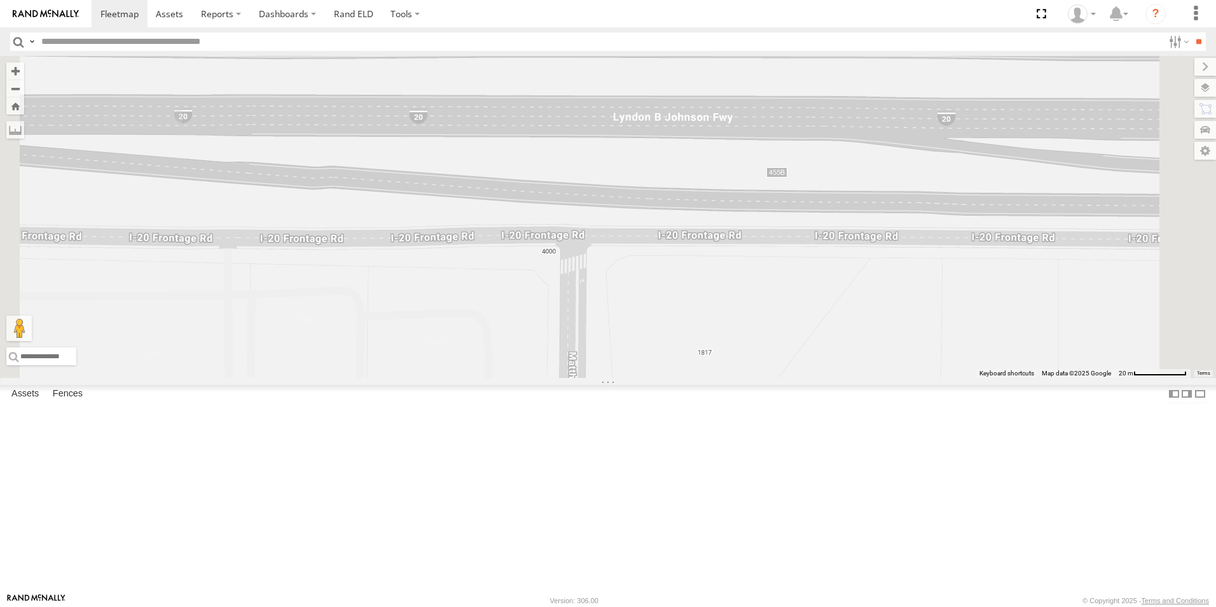
drag, startPoint x: 796, startPoint y: 293, endPoint x: 863, endPoint y: 272, distance: 70.0
click at [863, 272] on div "TL384 TL845 TL735 TL347 TL608 TK421 TK519 TL131 TL3010 TL102 TK938 TK227 TL351 …" at bounding box center [608, 217] width 1216 height 322
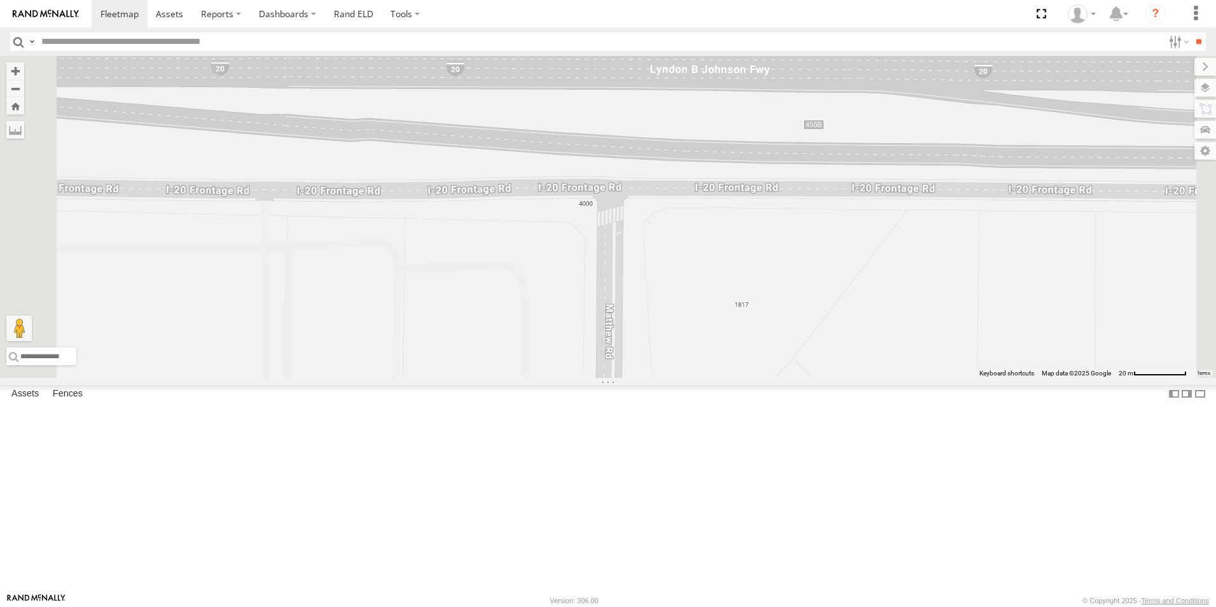
drag, startPoint x: 823, startPoint y: 267, endPoint x: 861, endPoint y: 219, distance: 61.5
click at [861, 219] on div "TL384 TL845 TL735 TL347 TL608 TK421 TK519 TL131 TL3010 TL102 TK938 TK227 TL351 …" at bounding box center [608, 217] width 1216 height 322
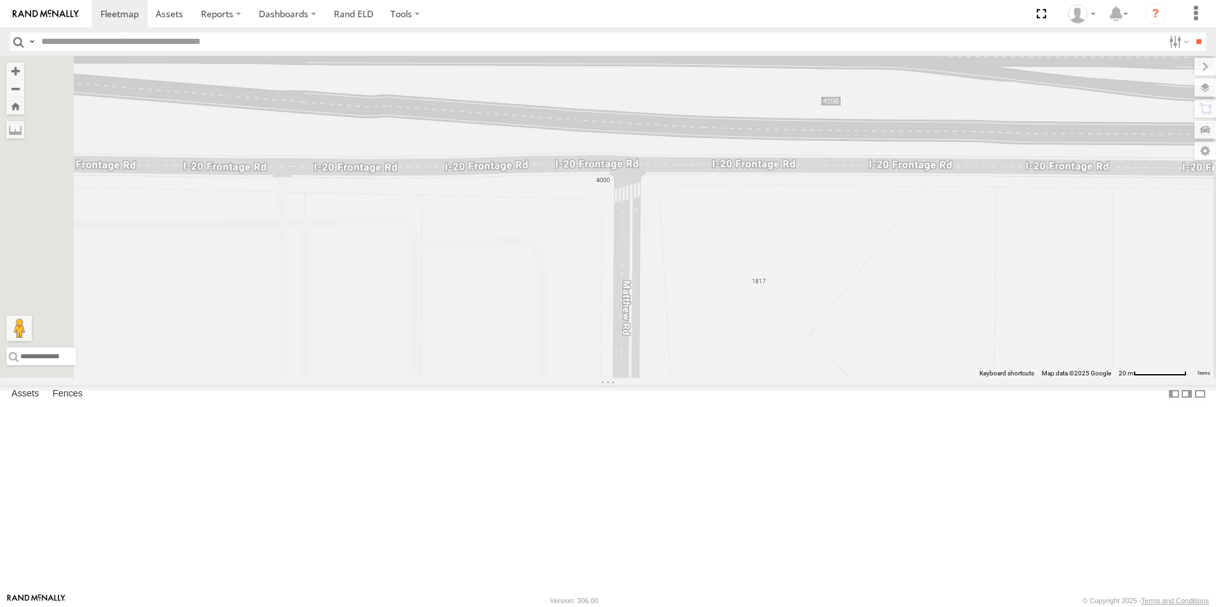
drag, startPoint x: 837, startPoint y: 214, endPoint x: 856, endPoint y: 194, distance: 27.9
click at [856, 194] on div "TL384 TL845 TL735 TL347 TL608 TK421 TK519 TL131 TL3010 TL102 TK938 TK227 TL351 …" at bounding box center [608, 217] width 1216 height 322
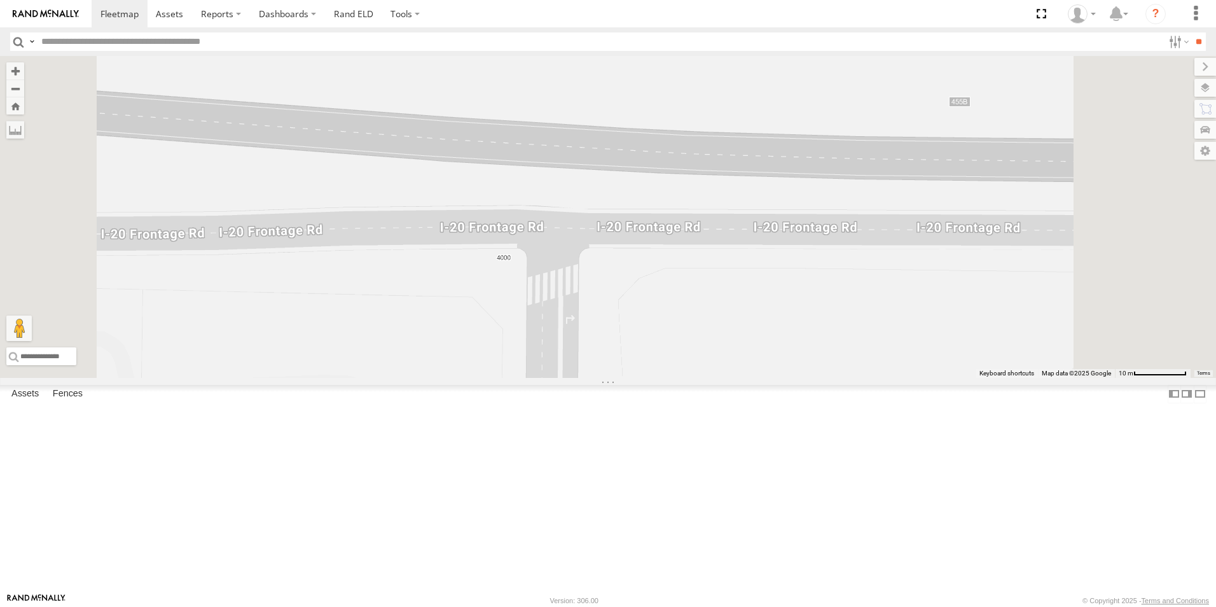
drag, startPoint x: 937, startPoint y: 196, endPoint x: 941, endPoint y: 179, distance: 17.1
click at [941, 179] on div "TL384 TL845 TL735 TL347 TL608 TK421 TK519 TL131 TL3010 TL102 TK938 TK227 TL351 …" at bounding box center [608, 217] width 1216 height 322
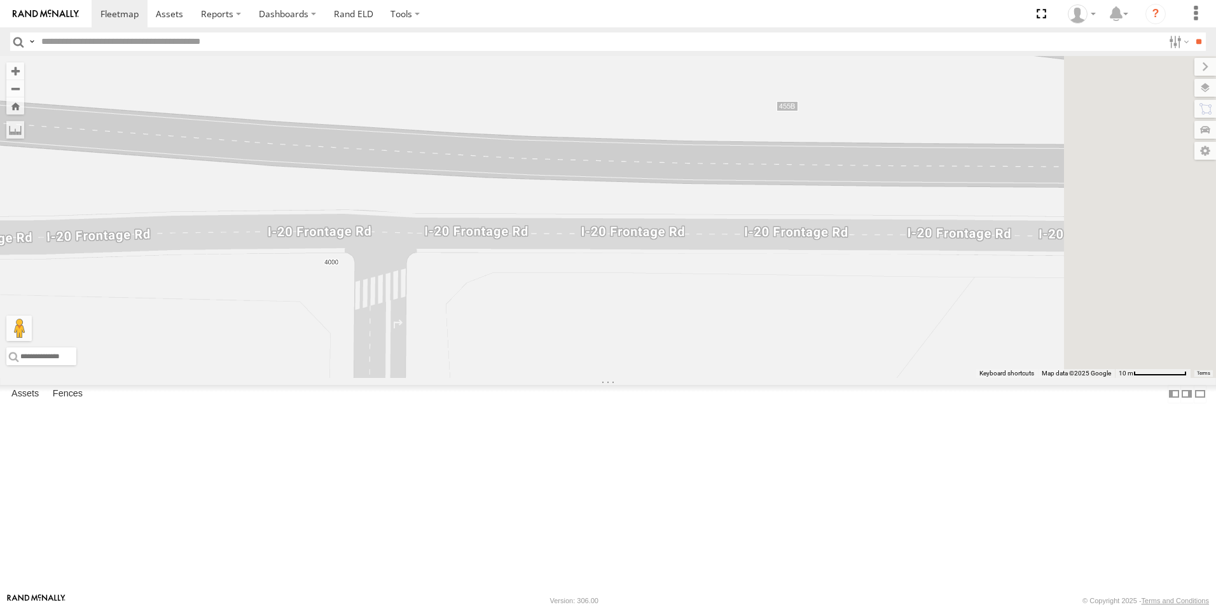
drag, startPoint x: 994, startPoint y: 176, endPoint x: 874, endPoint y: 180, distance: 120.3
click at [874, 180] on div "TL384 TL845 TL735 TL347 TL608 TK421 TK519 TL131 TL3010 TL102 TK938 TK227 TL351 …" at bounding box center [608, 217] width 1216 height 322
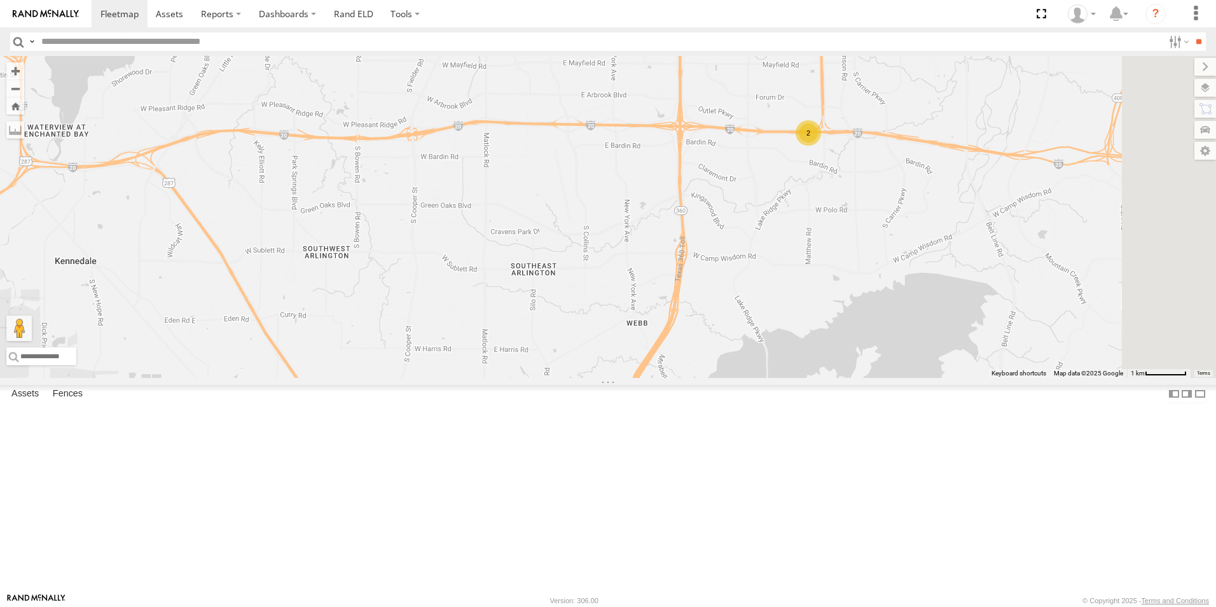
drag, startPoint x: 963, startPoint y: 253, endPoint x: 912, endPoint y: 285, distance: 60.6
click at [912, 285] on div "TL384 TL845 TL735 TL347 TL608 TK421 TK519 TL131 TL3010 TL102 TK938 TK227 TL351 …" at bounding box center [608, 217] width 1216 height 322
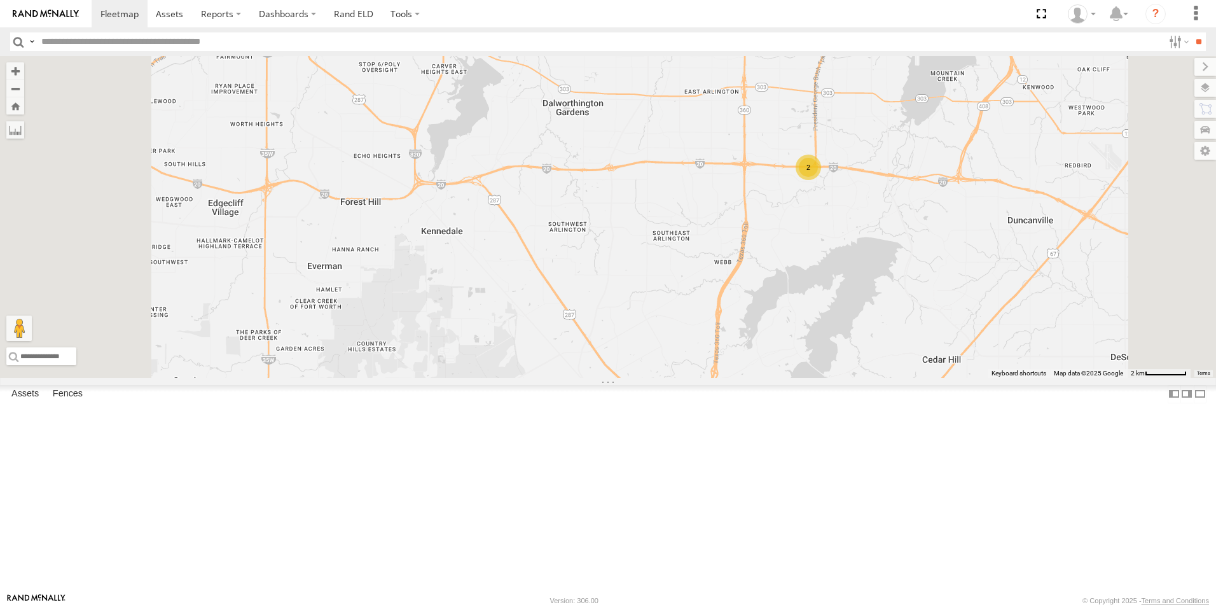
drag, startPoint x: 855, startPoint y: 300, endPoint x: 910, endPoint y: 294, distance: 55.6
click at [910, 294] on div "TL384 TL845 TL735 TL347 TL608 TK421 TK519 TL131 TL3010 TL102 TK938 TK227 TL351 …" at bounding box center [608, 217] width 1216 height 322
click at [286, 365] on input "text" at bounding box center [146, 356] width 280 height 18
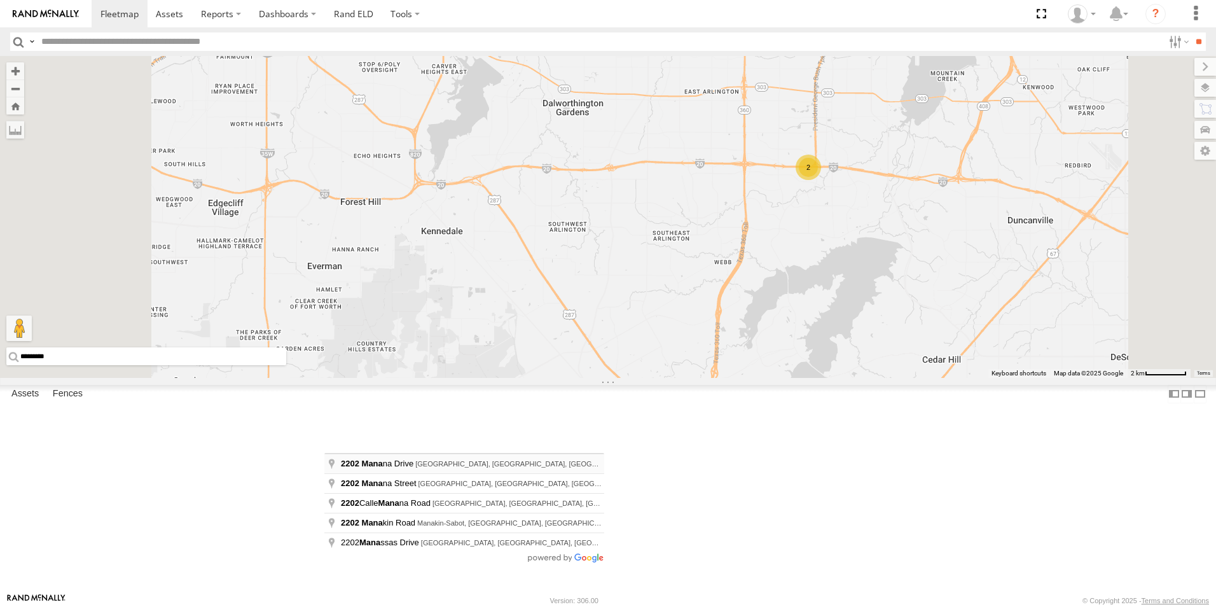
type input "**********"
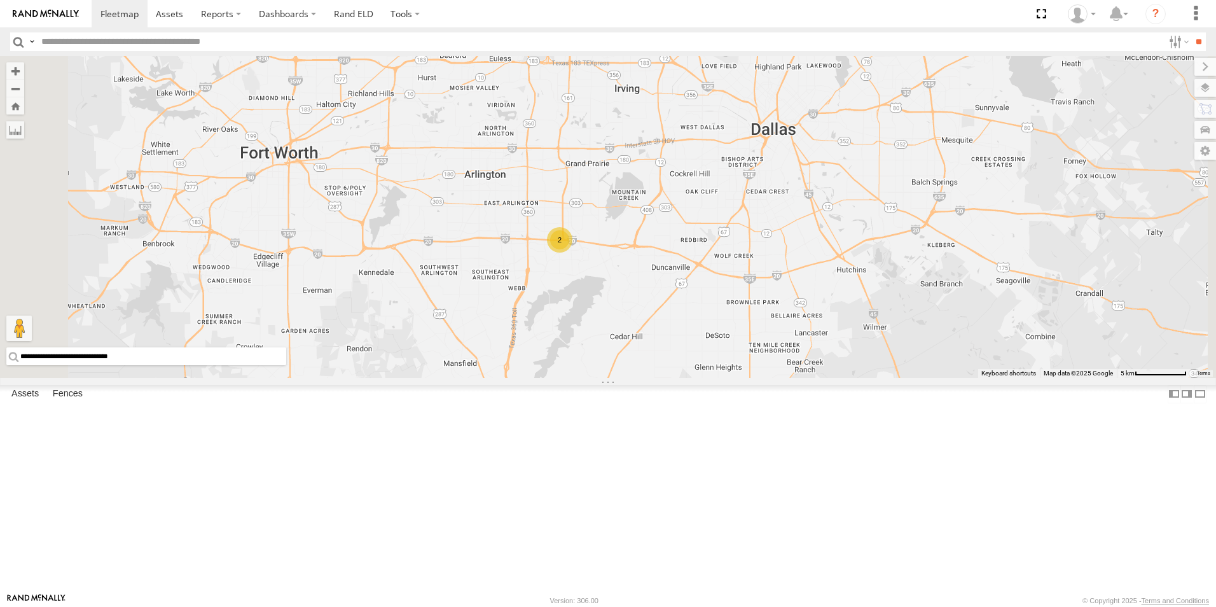
drag, startPoint x: 779, startPoint y: 438, endPoint x: 766, endPoint y: 266, distance: 172.3
click at [766, 266] on div "TL384 TL845 TL735 TL347 TL608 TK421 TK519 TL131 TL3010 TL102 TK938 TK227 TL351 …" at bounding box center [608, 217] width 1216 height 322
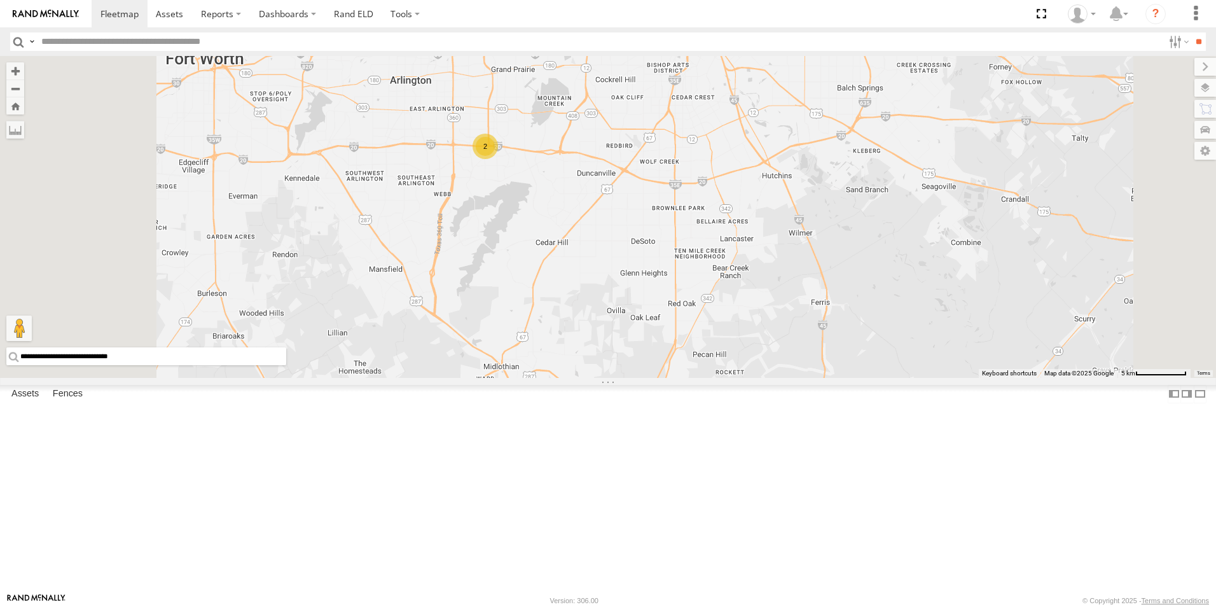
drag, startPoint x: 700, startPoint y: 169, endPoint x: 716, endPoint y: 228, distance: 60.8
click at [716, 228] on div "2" at bounding box center [608, 217] width 1216 height 322
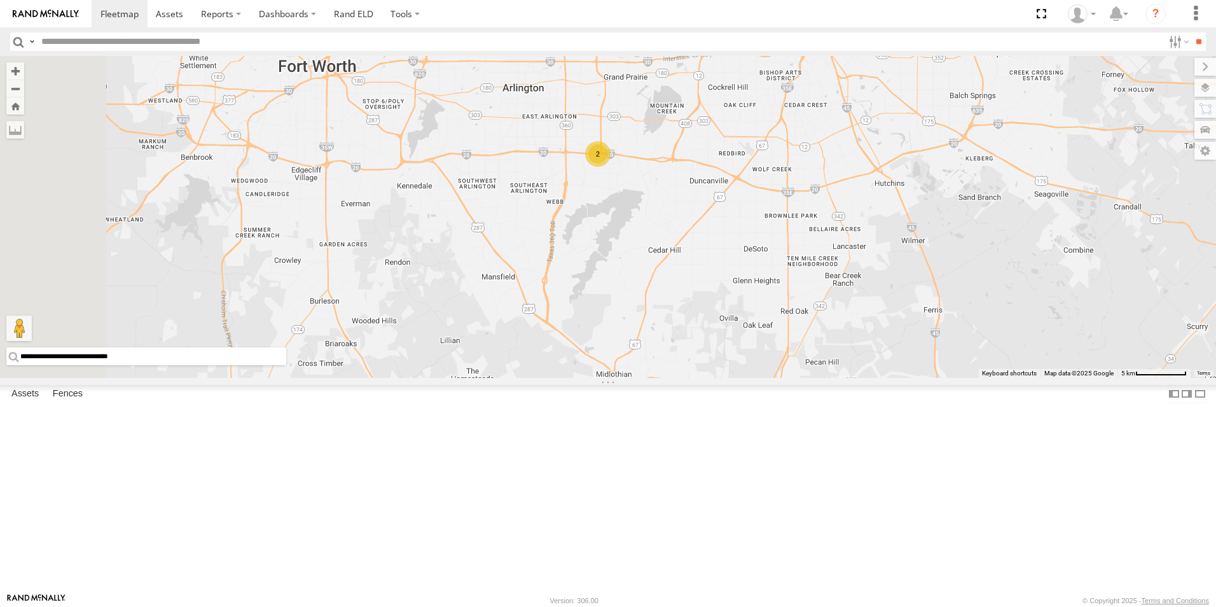
drag, startPoint x: 691, startPoint y: 207, endPoint x: 810, endPoint y: 211, distance: 119.1
click at [810, 211] on div "2" at bounding box center [608, 217] width 1216 height 322
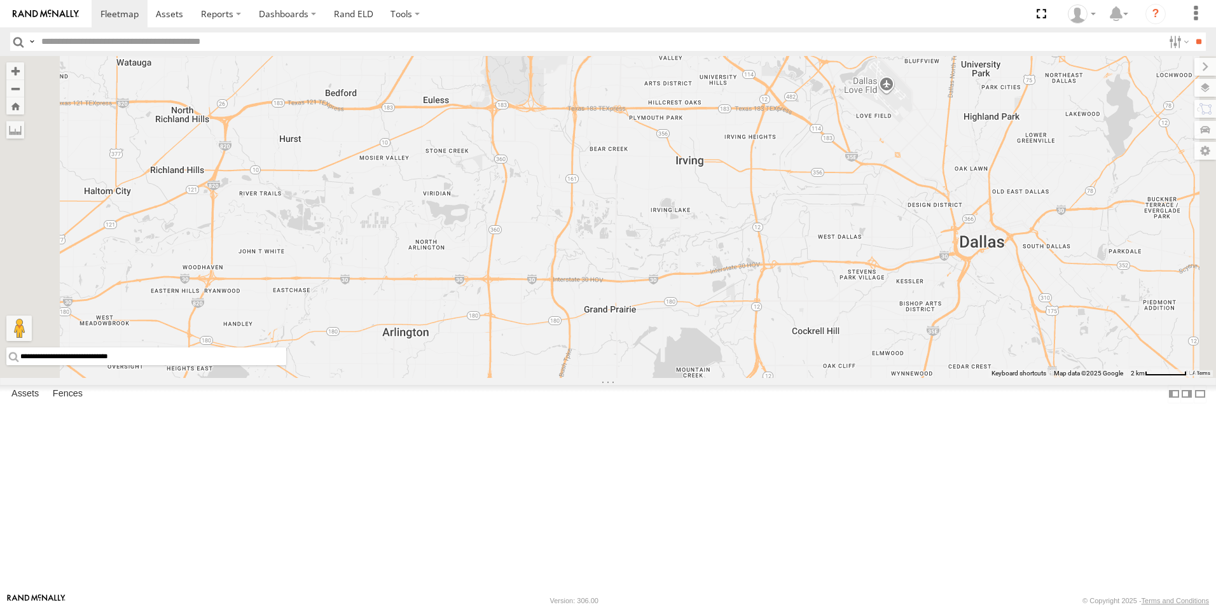
drag, startPoint x: 810, startPoint y: 211, endPoint x: 820, endPoint y: 475, distance: 264.2
click at [820, 378] on div "2" at bounding box center [608, 217] width 1216 height 322
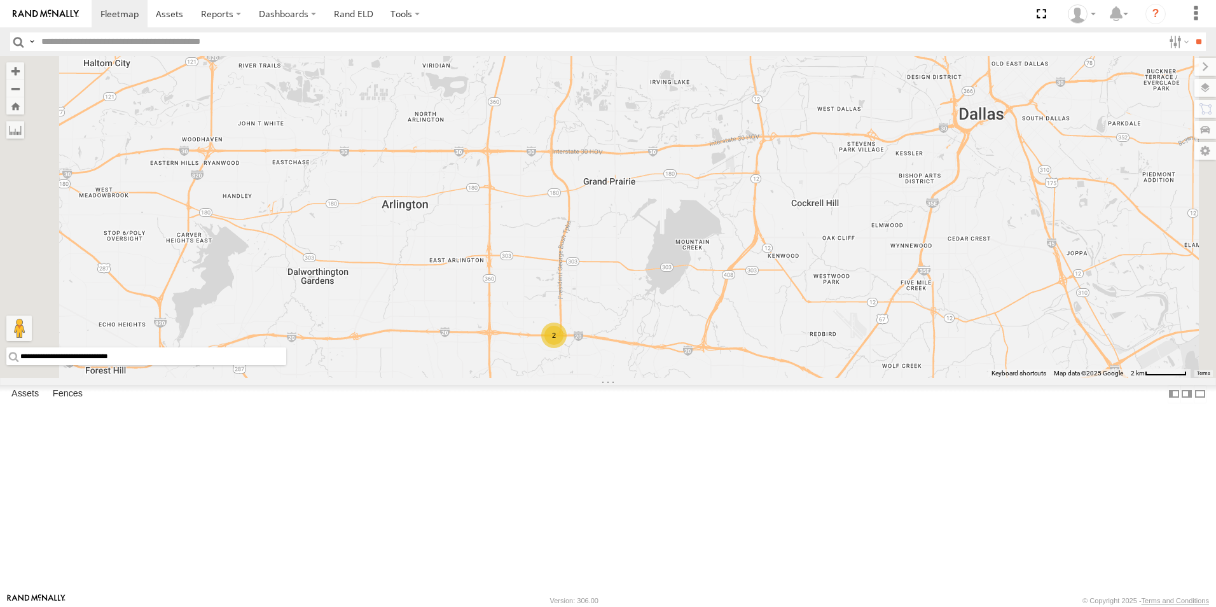
drag, startPoint x: 817, startPoint y: 464, endPoint x: 816, endPoint y: 331, distance: 133.0
click at [816, 331] on div "2" at bounding box center [608, 217] width 1216 height 322
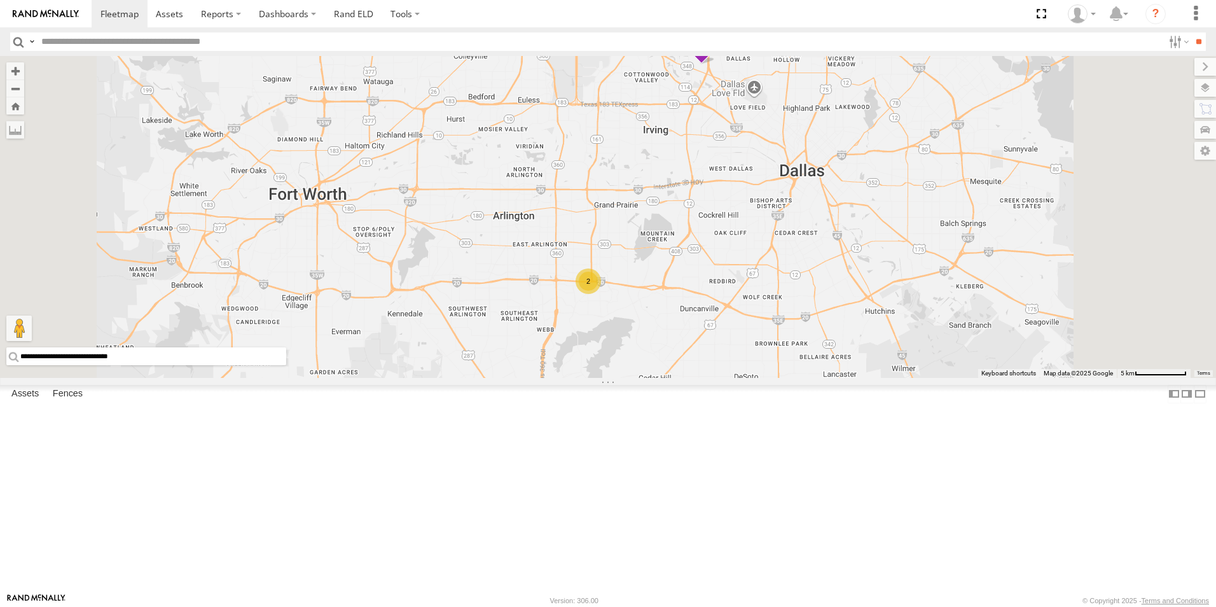
drag, startPoint x: 785, startPoint y: 421, endPoint x: 783, endPoint y: 381, distance: 40.2
click at [783, 378] on div "2" at bounding box center [608, 217] width 1216 height 322
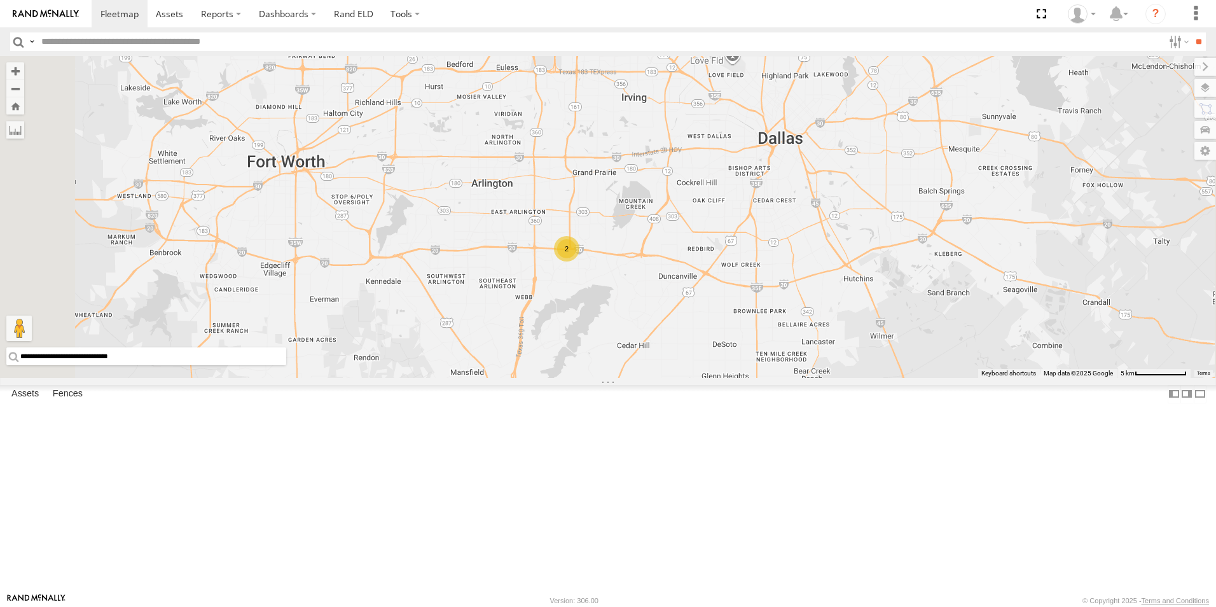
drag, startPoint x: 788, startPoint y: 436, endPoint x: 762, endPoint y: 399, distance: 46.1
click at [762, 378] on div "2" at bounding box center [608, 217] width 1216 height 322
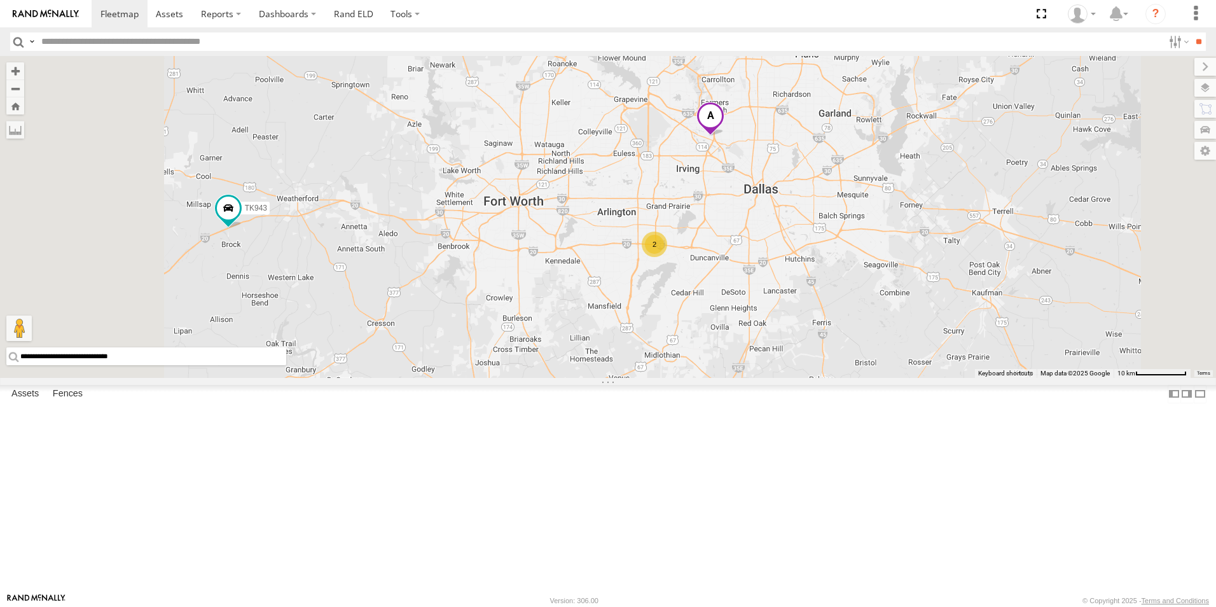
drag, startPoint x: 571, startPoint y: 408, endPoint x: 646, endPoint y: 371, distance: 83.7
click at [646, 371] on div "2 TK943" at bounding box center [608, 217] width 1216 height 322
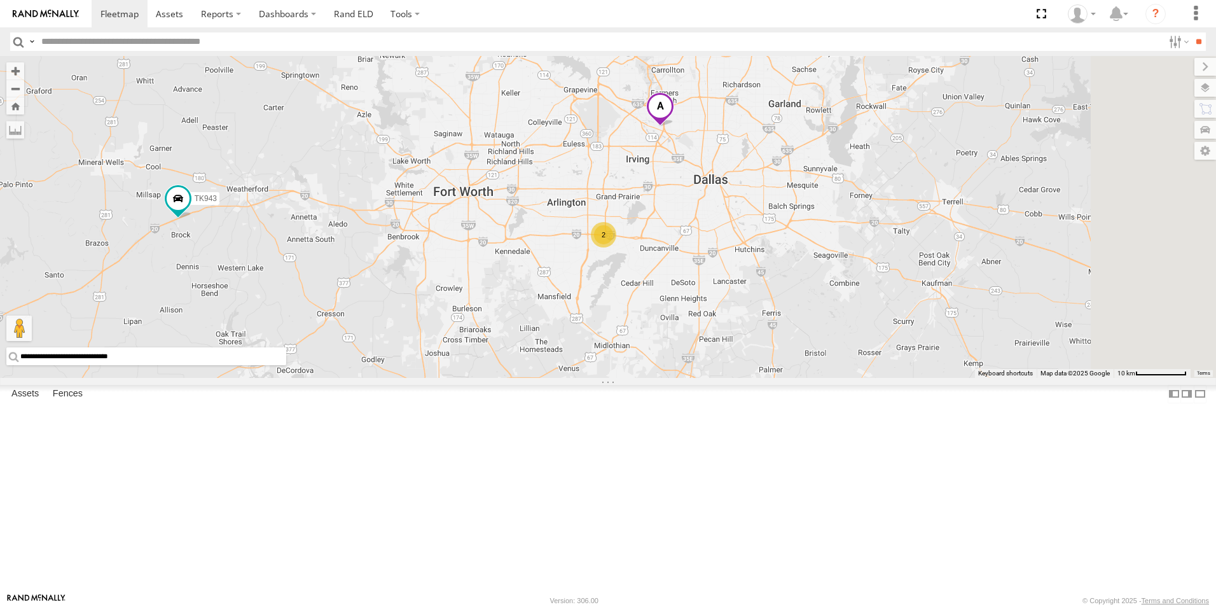
drag, startPoint x: 903, startPoint y: 345, endPoint x: 849, endPoint y: 336, distance: 54.3
click at [849, 336] on div "2 TK943" at bounding box center [608, 217] width 1216 height 322
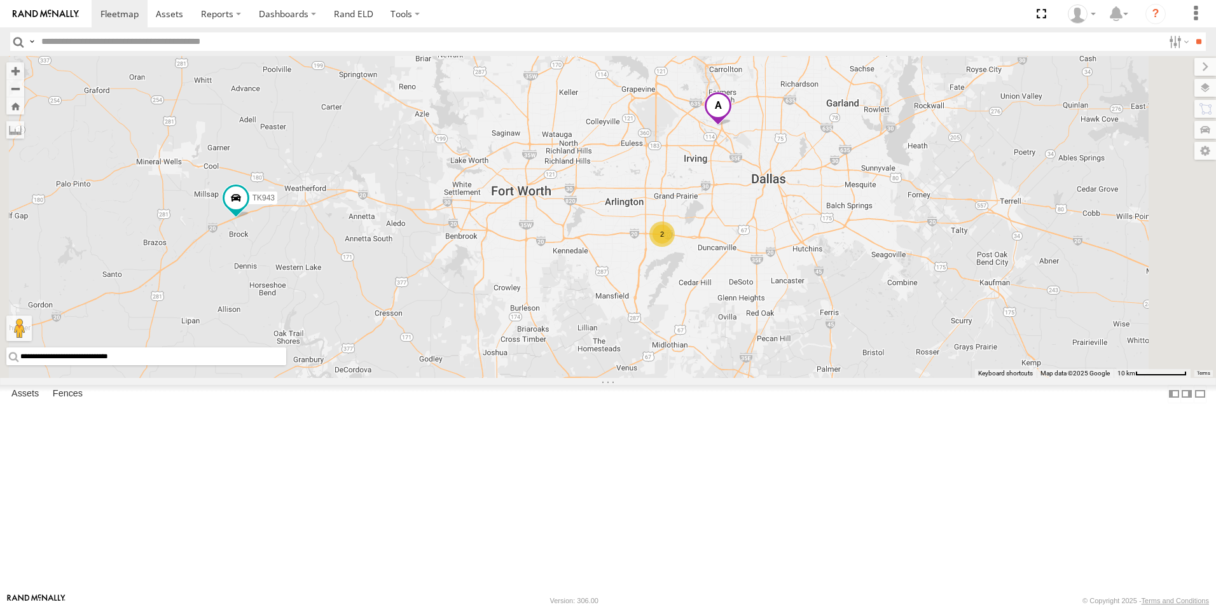
drag, startPoint x: 571, startPoint y: 134, endPoint x: 633, endPoint y: 133, distance: 62.4
click at [633, 133] on div "2 TK943" at bounding box center [608, 217] width 1216 height 322
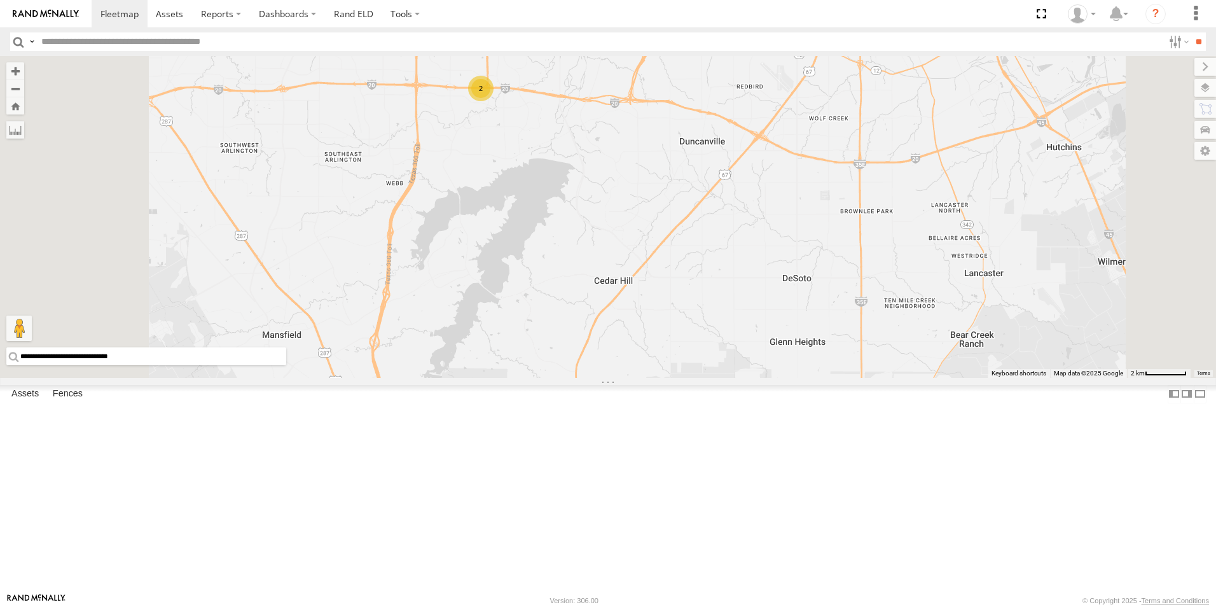
drag, startPoint x: 717, startPoint y: 279, endPoint x: 777, endPoint y: 317, distance: 71.5
click at [777, 317] on div "TK943 2" at bounding box center [608, 217] width 1216 height 322
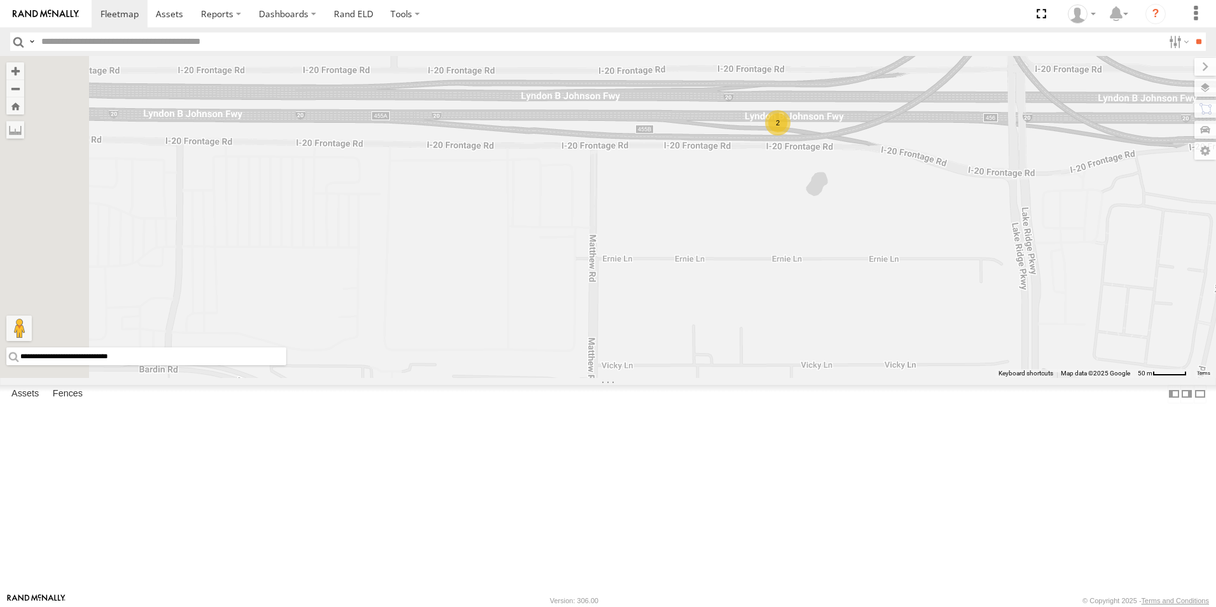
drag, startPoint x: 809, startPoint y: 361, endPoint x: 907, endPoint y: 363, distance: 97.4
click at [907, 363] on div "TK943 2" at bounding box center [608, 217] width 1216 height 322
